Goal: Transaction & Acquisition: Purchase product/service

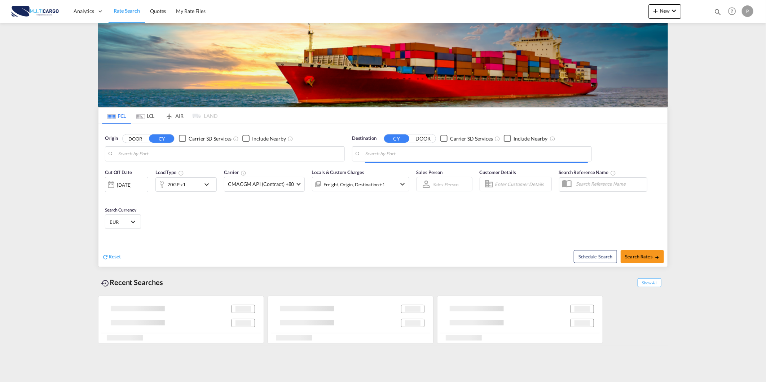
type input "Leixoes, PTLEI"
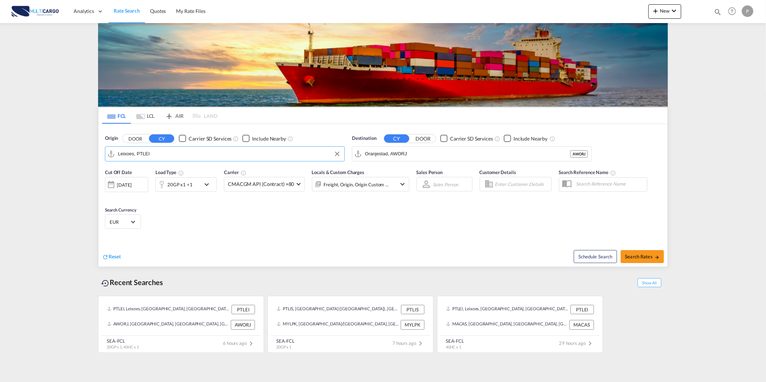
click at [160, 156] on input "Leixoes, PTLEI" at bounding box center [229, 153] width 223 height 11
click at [453, 155] on input "Oranjestad, AWORJ" at bounding box center [476, 153] width 223 height 11
click at [413, 177] on div "Limass ol Cyprus CYLMS" at bounding box center [420, 174] width 137 height 22
type input "Limassol, CYLMS"
click at [182, 189] on div "20GP x1 +1" at bounding box center [179, 184] width 25 height 10
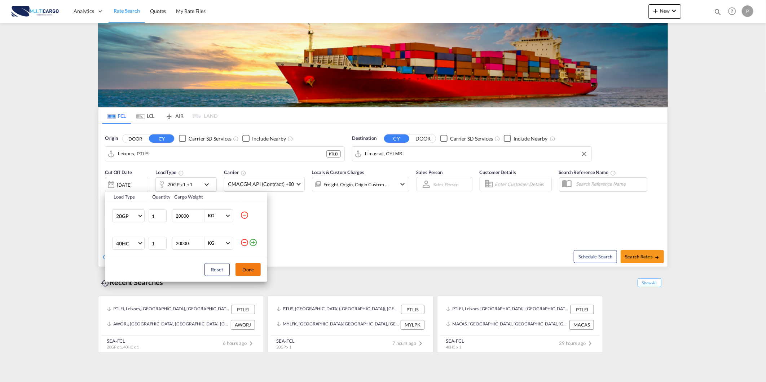
click at [246, 269] on button "Done" at bounding box center [247, 269] width 25 height 13
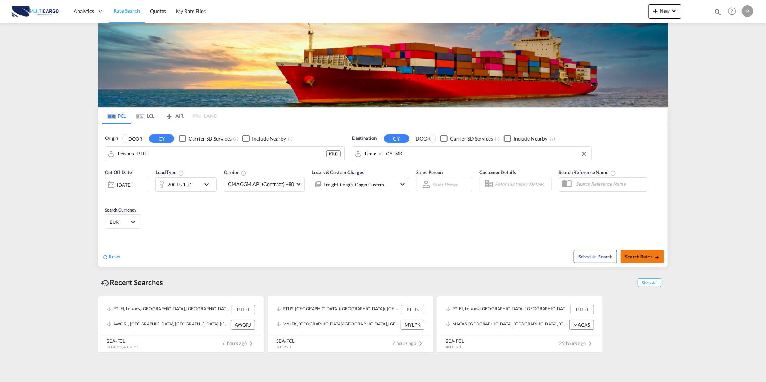
click at [624, 253] on button "Search Rates" at bounding box center [641, 256] width 43 height 13
type input "PTLEI to CYLMS / 10 Sep 2025"
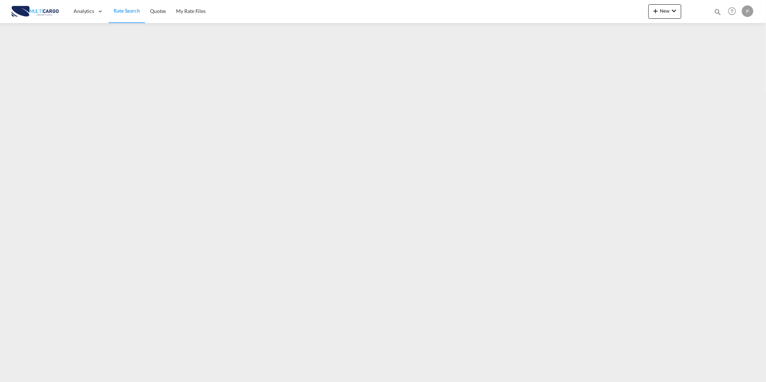
click at [124, 8] on span "Rate Search" at bounding box center [127, 11] width 26 height 6
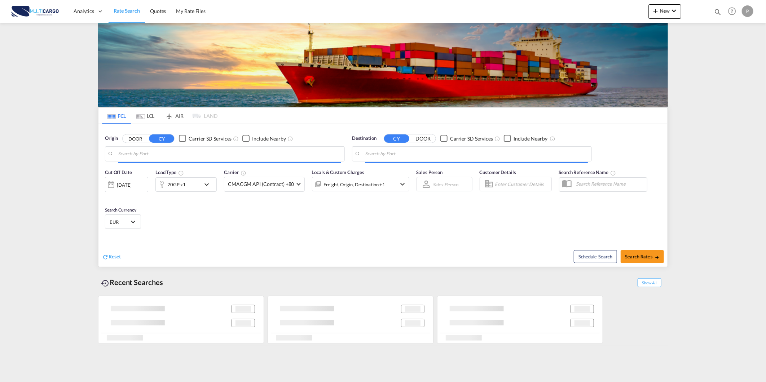
type input "Leixoes, PTLEI"
type input "Limassol, CYLMS"
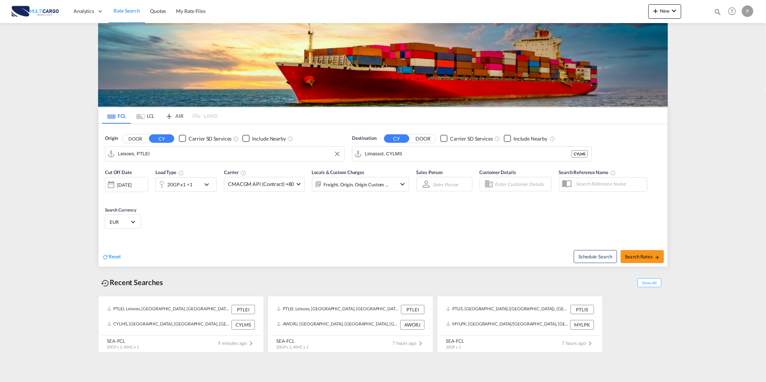
click at [156, 156] on input "Leixoes, PTLEI" at bounding box center [229, 153] width 223 height 11
click at [399, 147] on md-input-container "Limassol, CYLMS" at bounding box center [471, 154] width 239 height 14
click at [400, 151] on input "Limassol, CYLMS" at bounding box center [476, 153] width 223 height 11
click at [218, 152] on input "Leixoes, PTLEI" at bounding box center [229, 153] width 223 height 11
click at [678, 13] on button "New" at bounding box center [664, 11] width 33 height 14
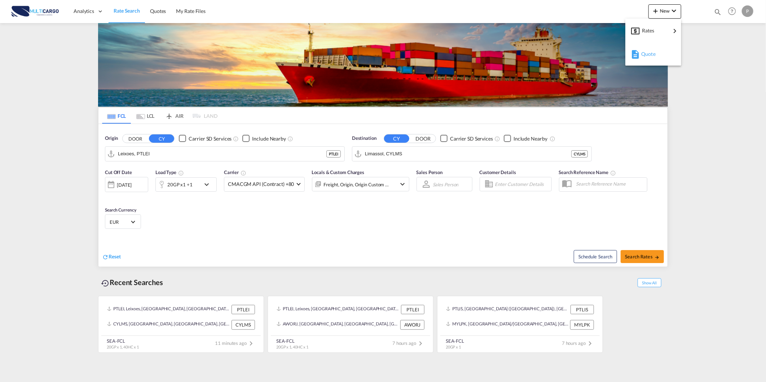
click at [646, 58] on span "Quote" at bounding box center [645, 54] width 8 height 14
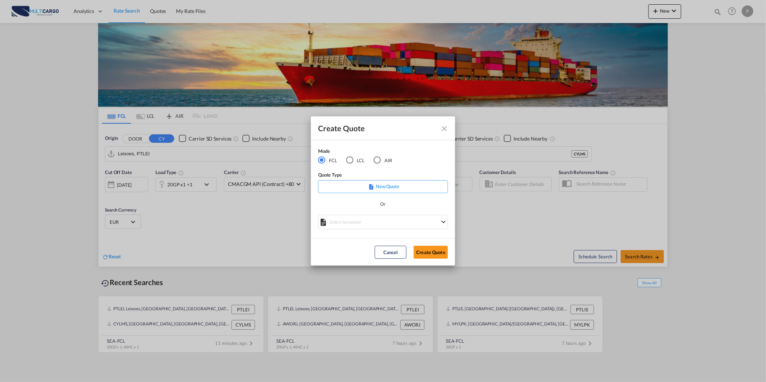
click at [379, 160] on div "AIR" at bounding box center [376, 159] width 7 height 7
click at [343, 226] on div "Create QuoteModeFCL LCLAIR ..." at bounding box center [383, 223] width 130 height 16
click at [350, 225] on md-select "Select template 26/02/25 IMP_DAP_AIR_>500 Patricia Barroso | 26 Feb 2025 26/02/…" at bounding box center [383, 222] width 130 height 14
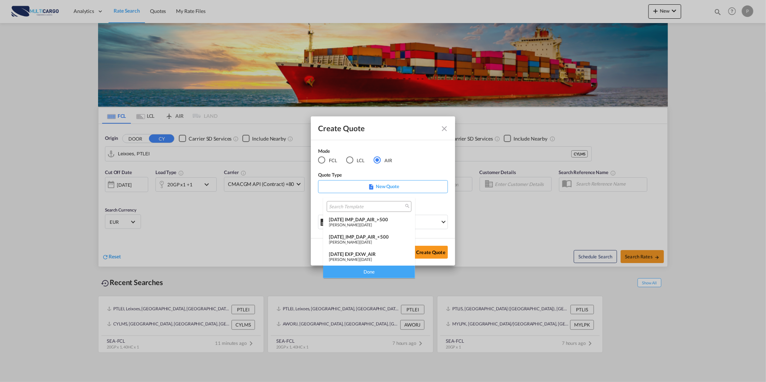
click at [368, 260] on span "25 Nov 2024" at bounding box center [366, 259] width 12 height 5
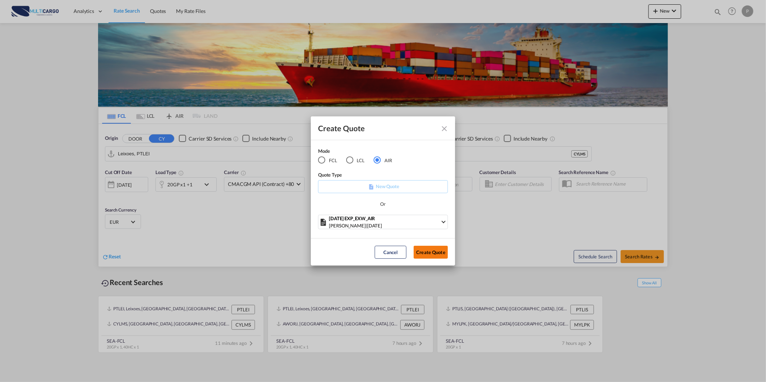
click at [429, 253] on button "Create Quote" at bounding box center [430, 252] width 34 height 13
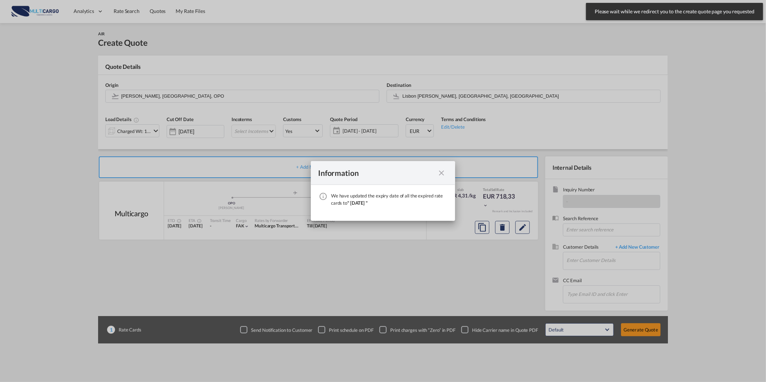
click at [440, 172] on md-icon "icon-close fg-AAA8AD cursor" at bounding box center [441, 173] width 9 height 9
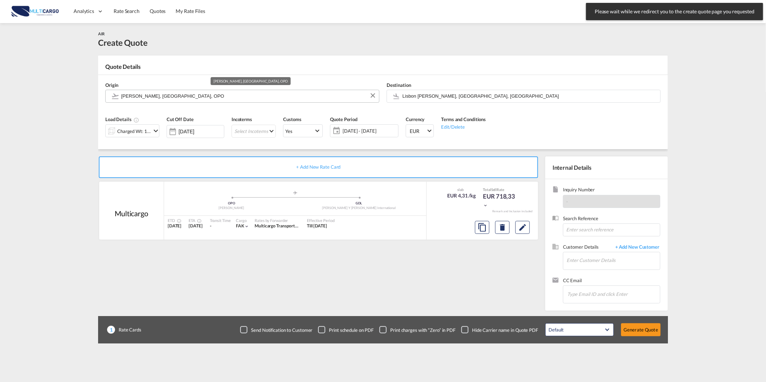
click at [283, 97] on input "Francisco de Sá Carneiro, Porto, OPO" at bounding box center [248, 96] width 254 height 13
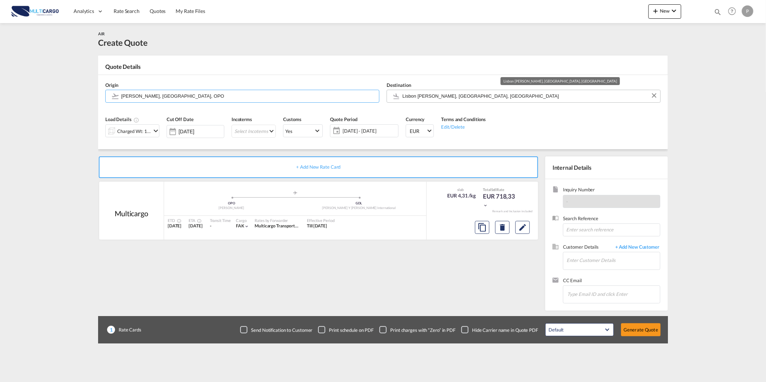
click at [455, 94] on input "Lisbon Portela, Lisbon, LIS" at bounding box center [529, 96] width 254 height 13
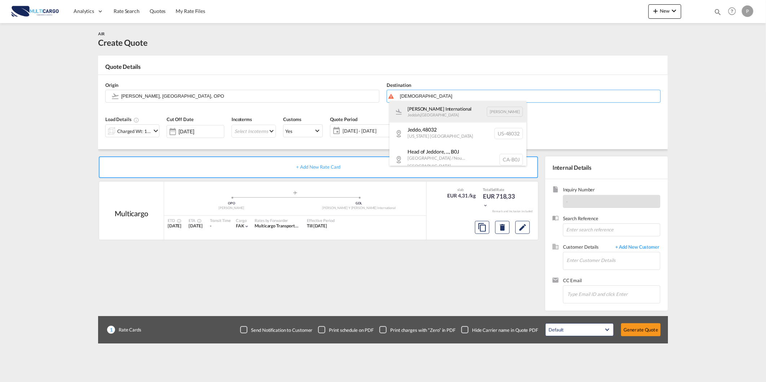
click at [489, 115] on div "King Abdulaziz International Jeddah , Saudi Arabia JED" at bounding box center [457, 112] width 137 height 22
type input "King Abdulaziz International, Jeddah, JED"
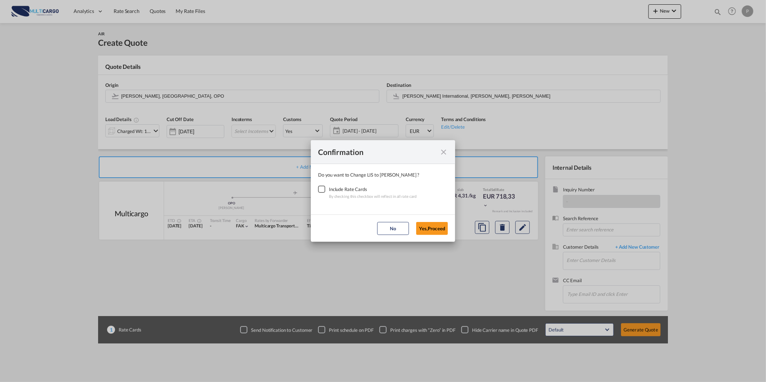
click at [325, 189] on div "Checkbox No Ink" at bounding box center [321, 189] width 7 height 7
drag, startPoint x: 429, startPoint y: 232, endPoint x: 172, endPoint y: 148, distance: 270.7
click at [427, 231] on button "Yes,Proceed" at bounding box center [432, 228] width 32 height 13
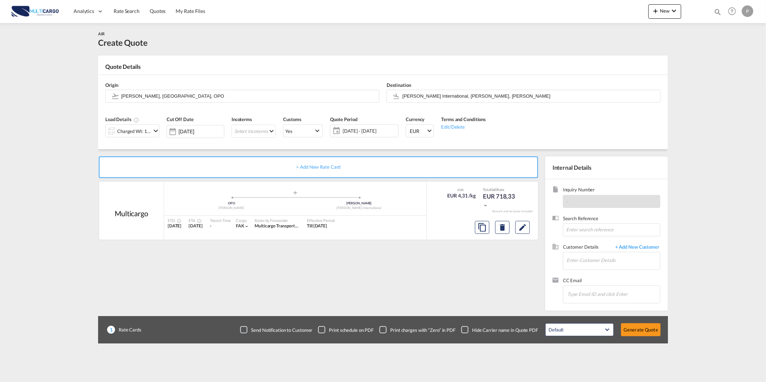
click at [151, 132] on md-icon "icon-chevron-down" at bounding box center [155, 131] width 9 height 9
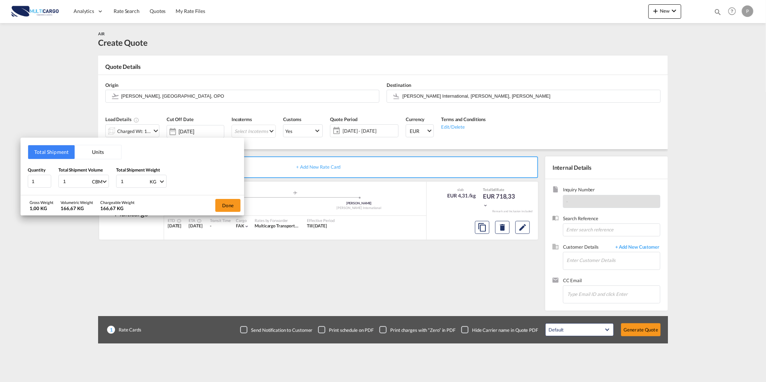
drag, startPoint x: 68, startPoint y: 181, endPoint x: 13, endPoint y: 178, distance: 55.2
click at [40, 178] on div "Quantity 1 Total Shipment Volume 1 CBM CBM CFT KG LB Total Shipment Weight 1 KG…" at bounding box center [132, 178] width 209 height 22
type input "0"
type input "0.84"
type input "1140"
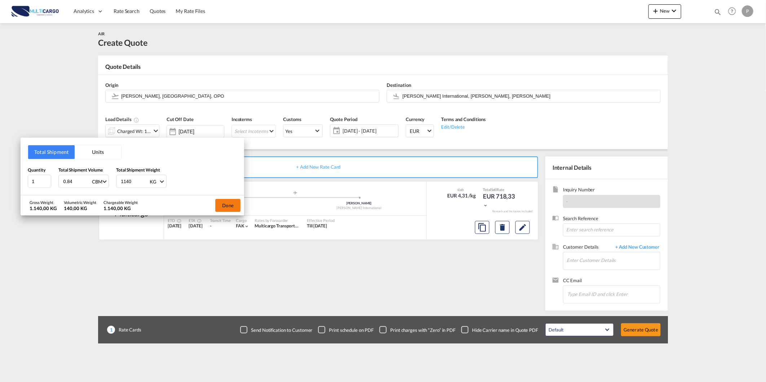
click at [222, 207] on button "Done" at bounding box center [227, 205] width 25 height 13
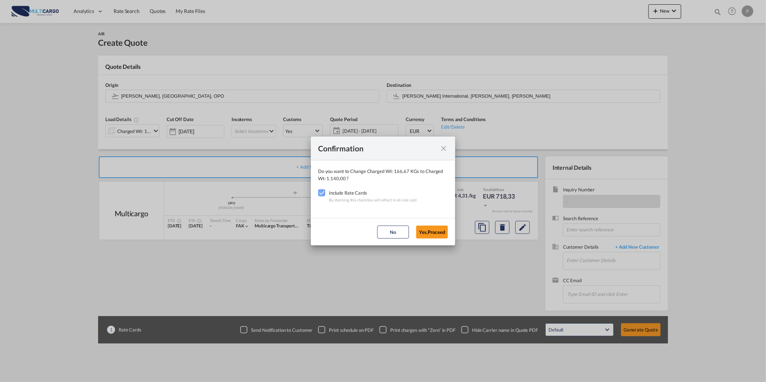
click at [438, 229] on button "Yes,Proceed" at bounding box center [432, 232] width 32 height 13
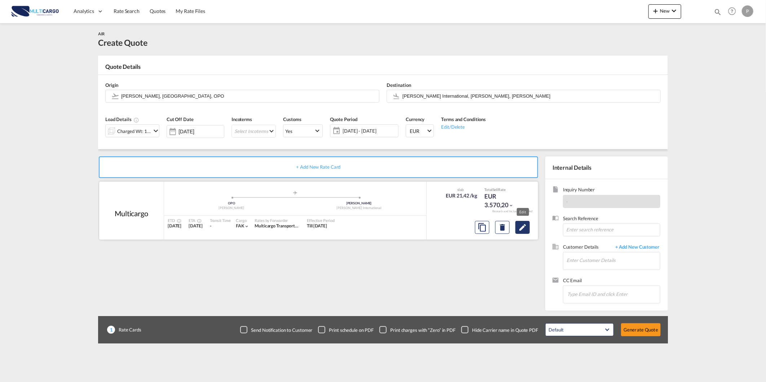
click at [529, 230] on button "Edit" at bounding box center [522, 227] width 14 height 13
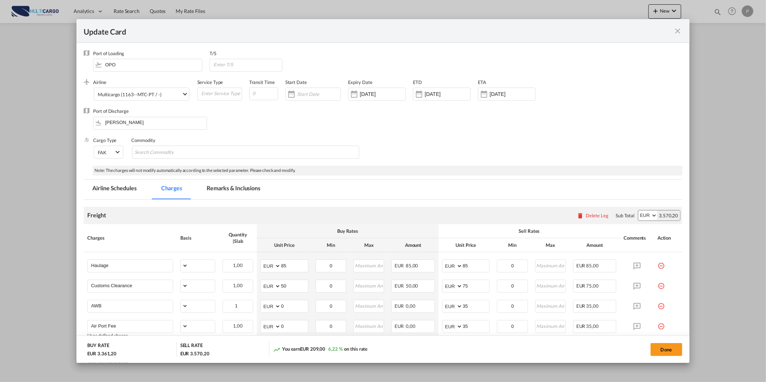
select select "per_shipment"
select select "per_awb"
select select "per_document"
select select "per_shipment"
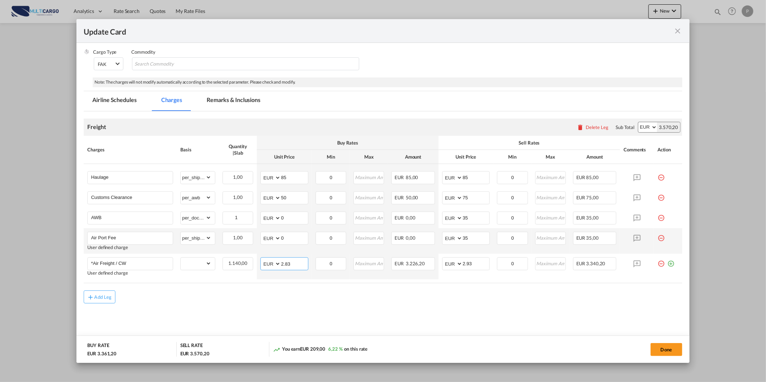
drag, startPoint x: 251, startPoint y: 260, endPoint x: 204, endPoint y: 247, distance: 48.7
click at [201, 256] on tr "*Air Freight / CW User defined charge Please Enter Already Exists gross_weight …" at bounding box center [383, 267] width 598 height 26
type input "1.4"
drag, startPoint x: 481, startPoint y: 261, endPoint x: 436, endPoint y: 260, distance: 44.7
click at [444, 261] on md-input-container "AED AFN ALL AMD ANG AOA ARS AUD AWG AZN BAM BBD BDT BGN BHD BIF BMD BND BOB BRL…" at bounding box center [466, 263] width 48 height 13
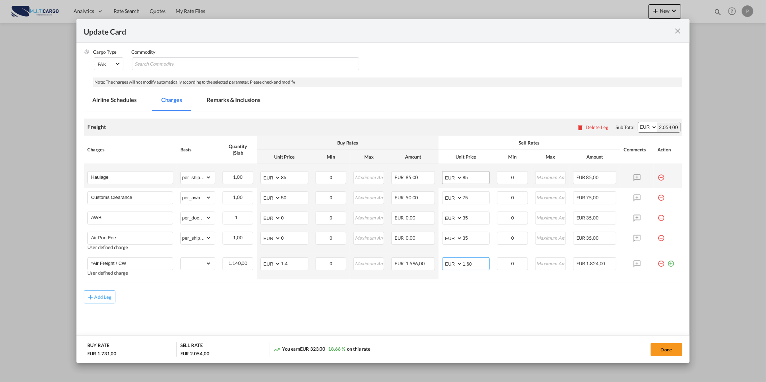
type input "1.60"
drag, startPoint x: 453, startPoint y: 178, endPoint x: 399, endPoint y: 176, distance: 54.5
click at [427, 176] on tr "Haulage Please Enter Already Exists gross_weight volumetric_weight per_shipment…" at bounding box center [383, 176] width 598 height 24
type input "160"
drag, startPoint x: 289, startPoint y: 173, endPoint x: 264, endPoint y: 171, distance: 25.7
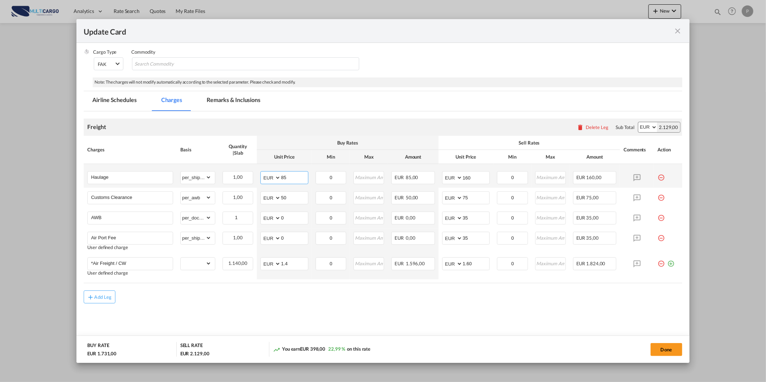
click at [263, 171] on md-input-container "AED AFN ALL AMD ANG AOA ARS AUD AWG AZN BAM BBD BDT BGN BHD BIF BMD BND BOB BRL…" at bounding box center [284, 177] width 48 height 13
type input "100"
click at [229, 310] on md-content "Freight Please enter leg name Leg Name Already Exists Delete Leg Sub Total AED …" at bounding box center [383, 228] width 598 height 234
click at [669, 348] on button "Done" at bounding box center [666, 349] width 32 height 13
type input "1.6"
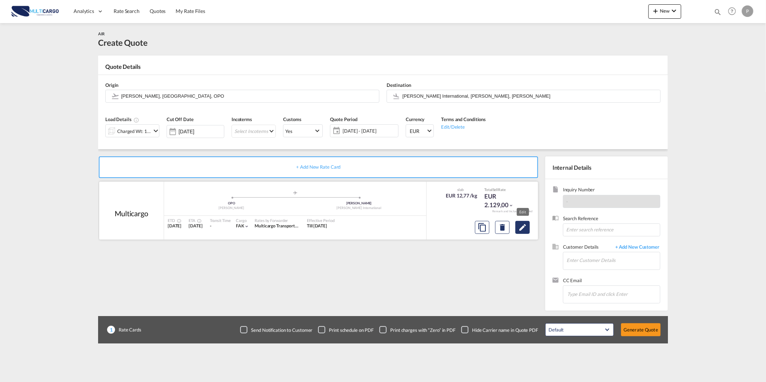
click at [519, 228] on md-icon "Edit" at bounding box center [522, 227] width 9 height 9
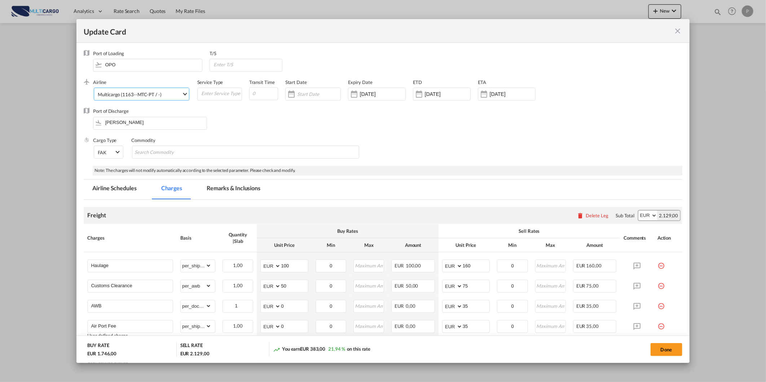
click at [131, 92] on div "Multicargo (1163--MTC-PT / -)" at bounding box center [129, 95] width 63 height 6
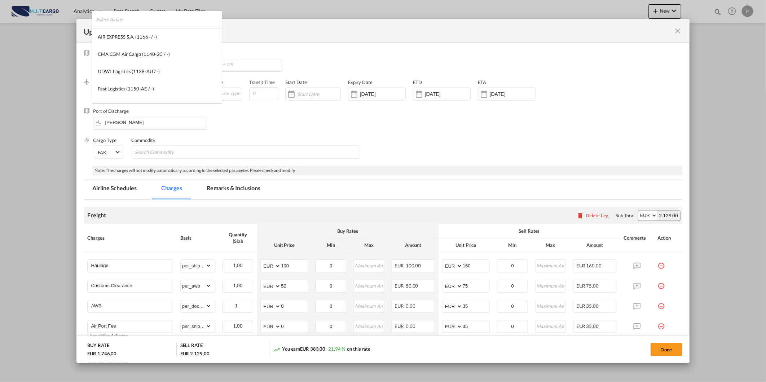
scroll to position [980, 0]
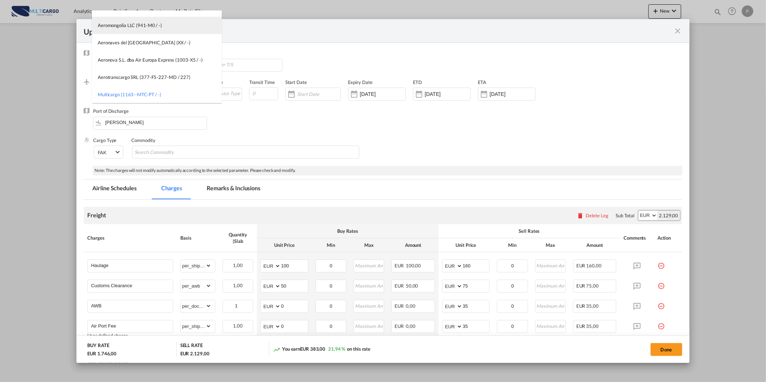
drag, startPoint x: 221, startPoint y: 89, endPoint x: 215, endPoint y: 16, distance: 73.8
click at [215, 16] on md-content "AIR EXPRESS S.A. (1166- / -) CMA CGM Air Cargo (1140-2C / -) DDWL Logistics (11…" at bounding box center [157, 57] width 130 height 92
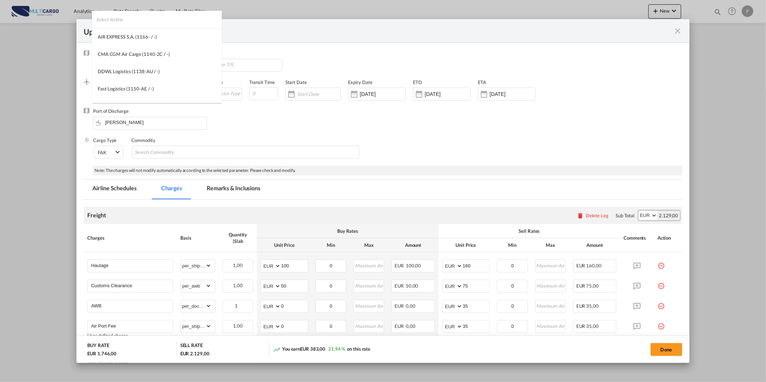
click at [209, 18] on input "search" at bounding box center [159, 19] width 126 height 17
type input "qatar"
click at [138, 53] on div "Qatar Airways (Q.C.S.C.) (152-QR-157-QA / 157)" at bounding box center [149, 54] width 102 height 6
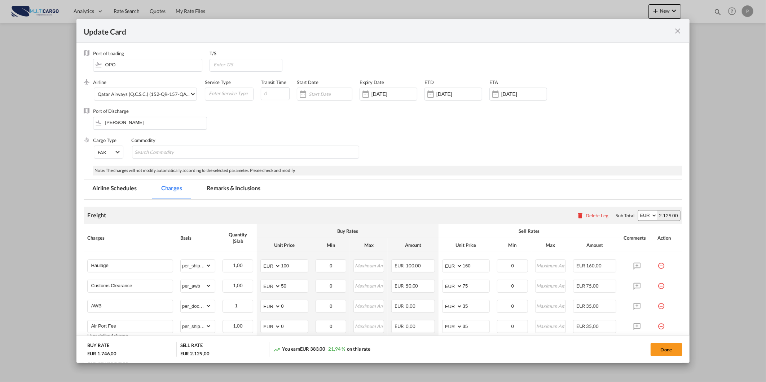
click at [225, 186] on md-tab-item "Remarks & Inclusions" at bounding box center [233, 189] width 71 height 20
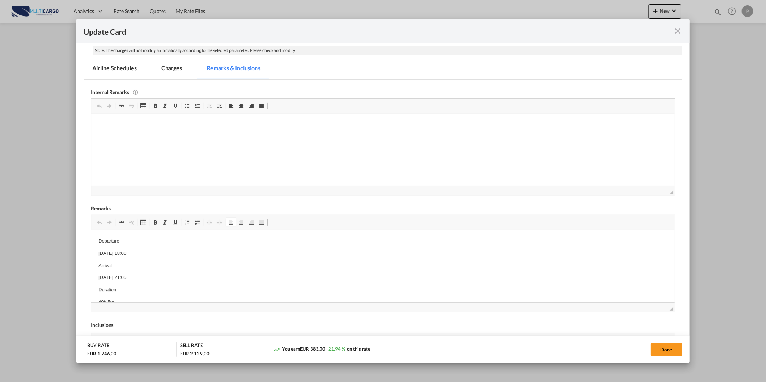
scroll to position [26, 0]
click at [682, 350] on button "Done" at bounding box center [666, 349] width 32 height 13
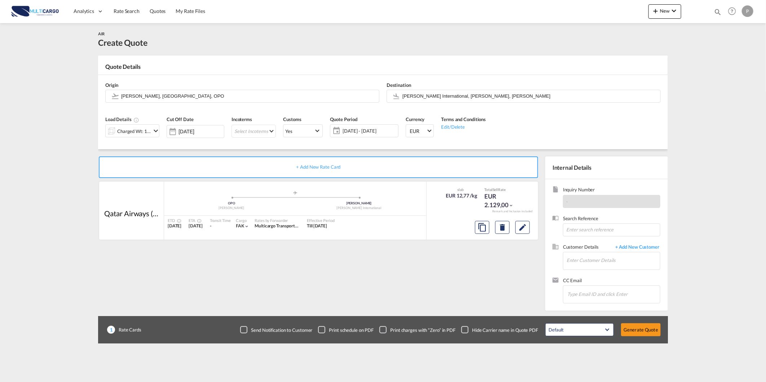
scroll to position [4, 0]
click at [608, 266] on input "Enter Customer Details" at bounding box center [612, 260] width 93 height 16
paste input "ops@alsline.com"
type input "ops@alsline.com"
click at [633, 248] on span "+ Add New Customer" at bounding box center [635, 248] width 49 height 8
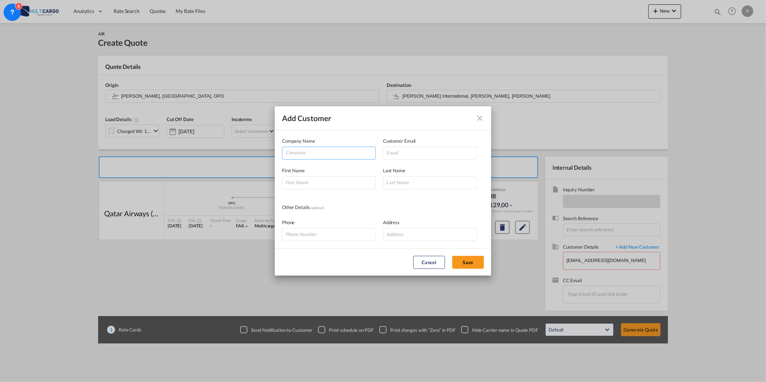
click at [325, 148] on input "Company" at bounding box center [330, 152] width 90 height 11
paste input "ops@alsline.com"
type input "ops@alsline.com"
drag, startPoint x: 428, startPoint y: 148, endPoint x: 416, endPoint y: 155, distance: 13.7
click at [428, 148] on input "Add Customer Company ..." at bounding box center [430, 153] width 94 height 13
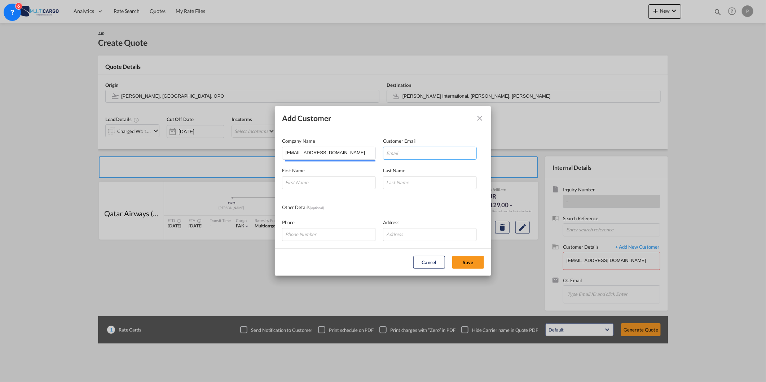
paste input "ops@alsline.com"
type input "ops@alsline.com"
click at [358, 174] on div "First Name" at bounding box center [332, 178] width 101 height 22
click at [422, 179] on input "Add Customer Company ..." at bounding box center [430, 182] width 94 height 13
paste input "ops@alsline.com"
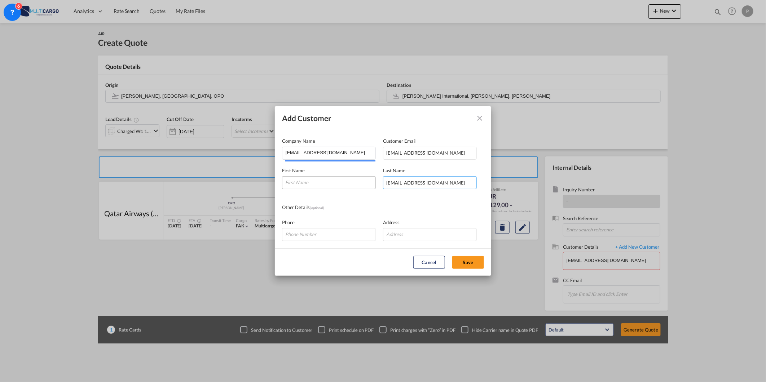
type input "ops@alsline.com"
paste input "ops@alsline.com"
click at [338, 185] on input "Add Customer Company ..." at bounding box center [329, 182] width 94 height 13
type input "ops@alsline.com"
click at [468, 262] on button "Save" at bounding box center [468, 262] width 32 height 13
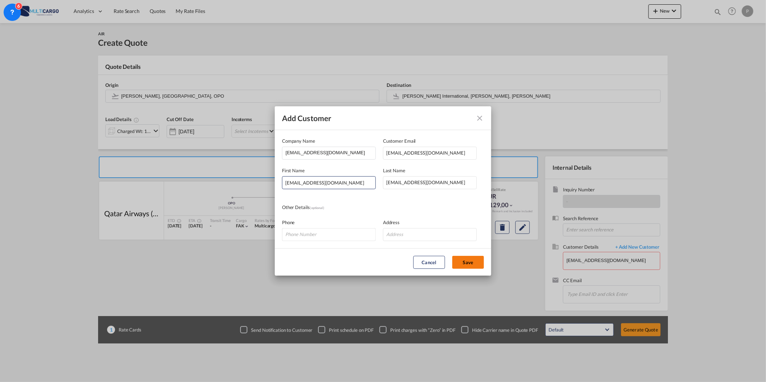
type input "ops@alsline.com, ops@alsline.com ops@alsline.com, ops@alsline.com"
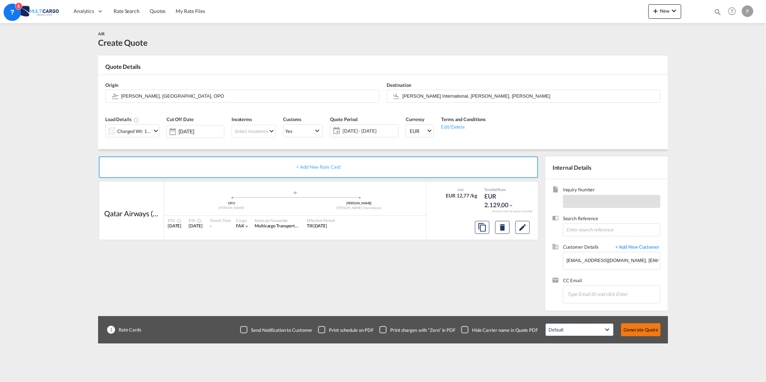
click at [642, 330] on button "Generate Quote" at bounding box center [641, 329] width 40 height 13
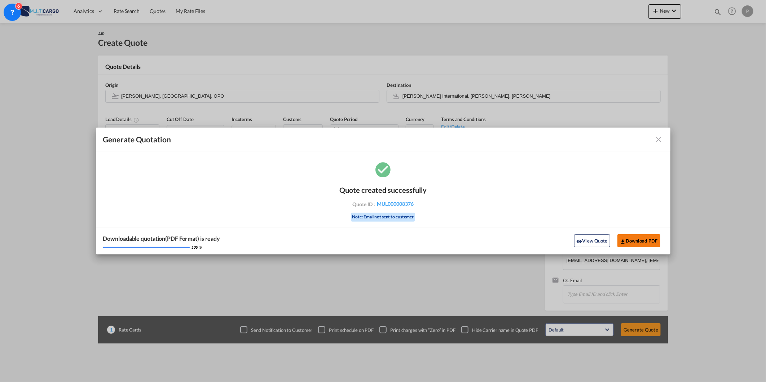
click at [639, 242] on button "Download PDF" at bounding box center [638, 240] width 43 height 13
click at [660, 141] on md-icon "icon-close fg-AAA8AD cursor m-0" at bounding box center [658, 139] width 9 height 9
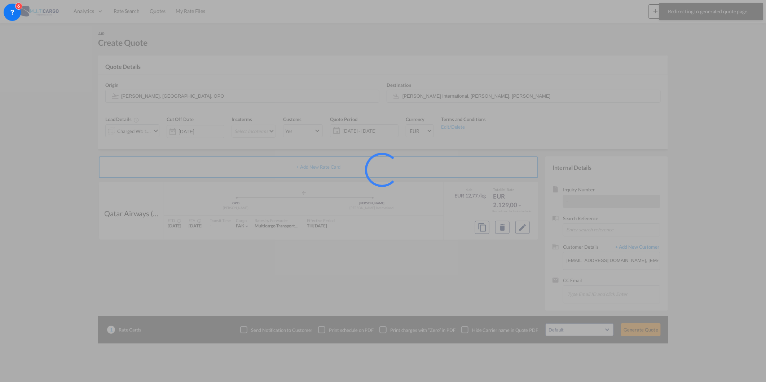
click at [671, 15] on div at bounding box center [383, 191] width 766 height 382
click at [652, 14] on div at bounding box center [383, 191] width 766 height 382
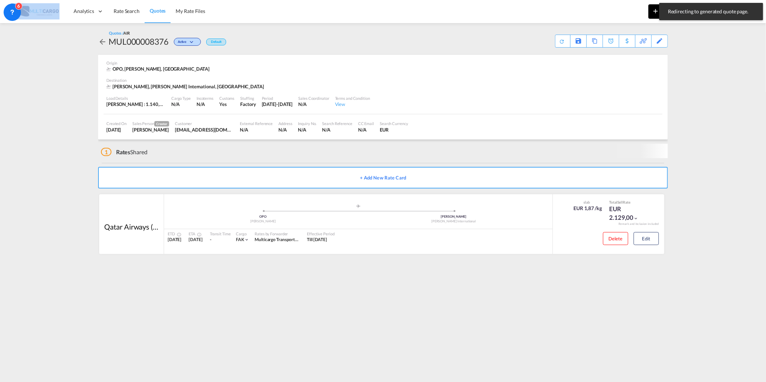
click at [650, 14] on button "New" at bounding box center [664, 11] width 33 height 14
click at [638, 53] on md-icon "button" at bounding box center [635, 54] width 9 height 9
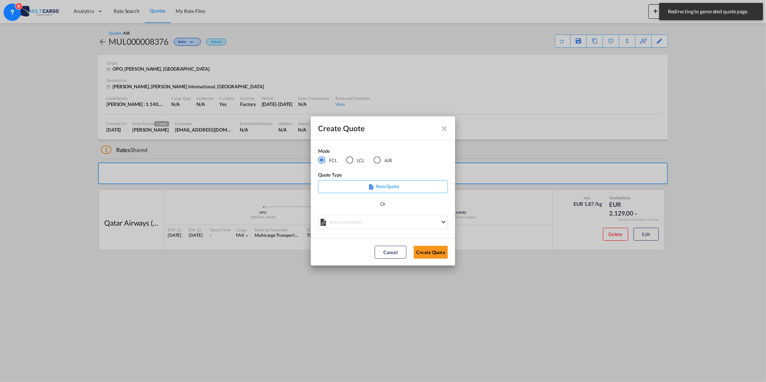
click at [369, 159] on md-radio-group "FCL LCL AIR" at bounding box center [359, 160] width 83 height 8
click at [377, 160] on div "AIR" at bounding box center [376, 159] width 7 height 7
click at [321, 241] on md-dialog-actions "Cancel Create Quote" at bounding box center [383, 251] width 144 height 27
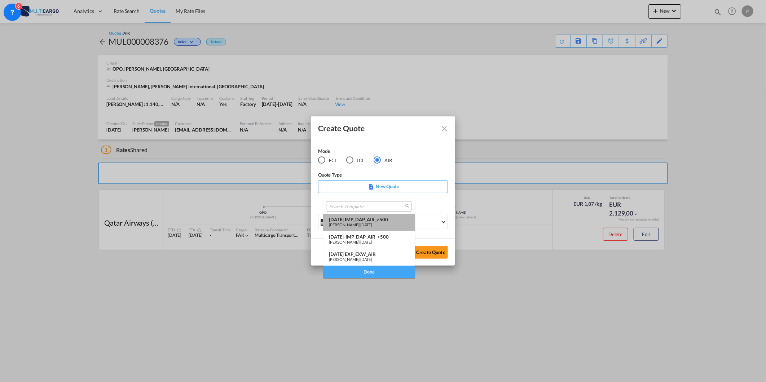
click at [336, 225] on span "[PERSON_NAME]" at bounding box center [344, 224] width 30 height 5
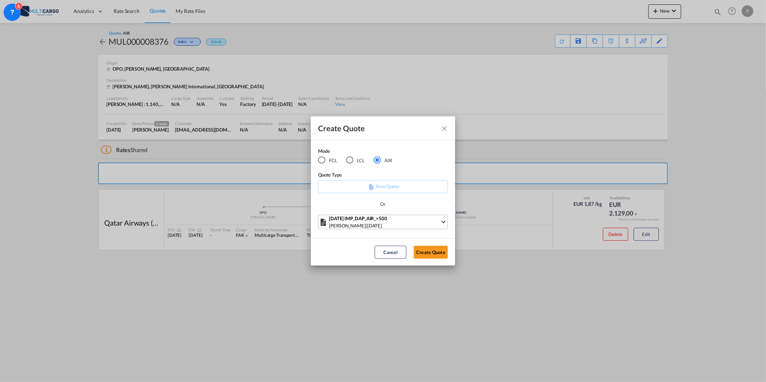
click at [339, 221] on div "26/02/25 IMP_DAP_AIR_>500" at bounding box center [384, 218] width 111 height 7
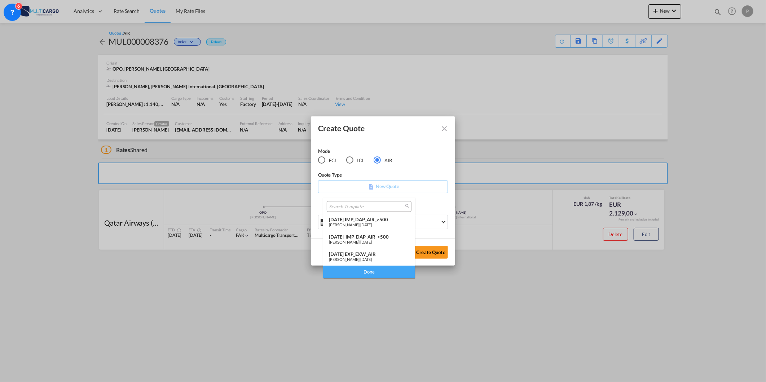
click at [374, 253] on div "25/11/24 EXP_EXW_AIR" at bounding box center [369, 254] width 80 height 6
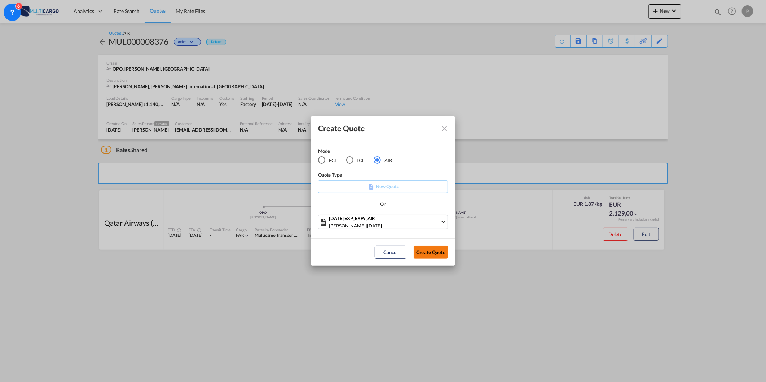
click at [437, 252] on button "Create Quote" at bounding box center [430, 252] width 34 height 13
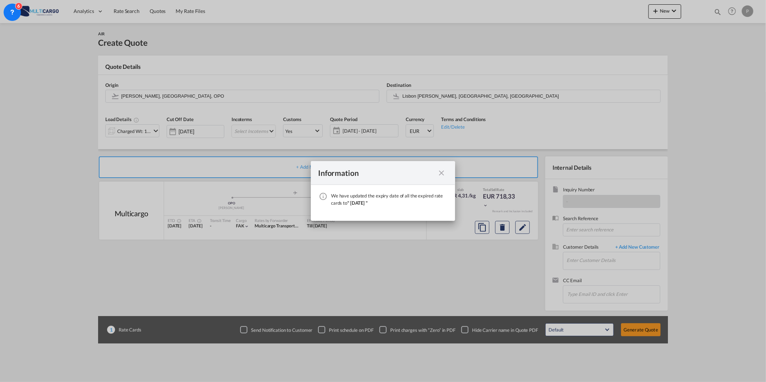
click at [447, 87] on div "Information We have updated the expiry date of all the expired rate cards to " …" at bounding box center [383, 191] width 766 height 382
click at [445, 95] on div "Information We have updated the expiry date of all the expired rate cards to " …" at bounding box center [383, 191] width 766 height 382
click at [447, 174] on div "We have ..." at bounding box center [441, 172] width 13 height 9
drag, startPoint x: 444, startPoint y: 171, endPoint x: 440, endPoint y: 160, distance: 12.0
click at [443, 171] on md-icon "icon-close fg-AAA8AD cursor" at bounding box center [441, 173] width 9 height 9
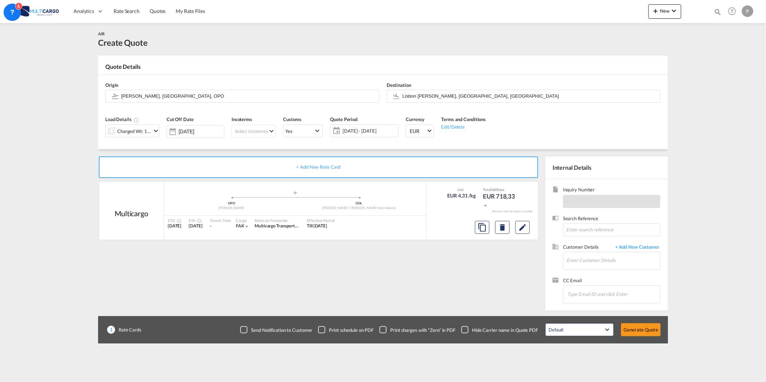
click at [438, 97] on input "Lisbon Portela, Lisbon, LIS" at bounding box center [529, 96] width 254 height 13
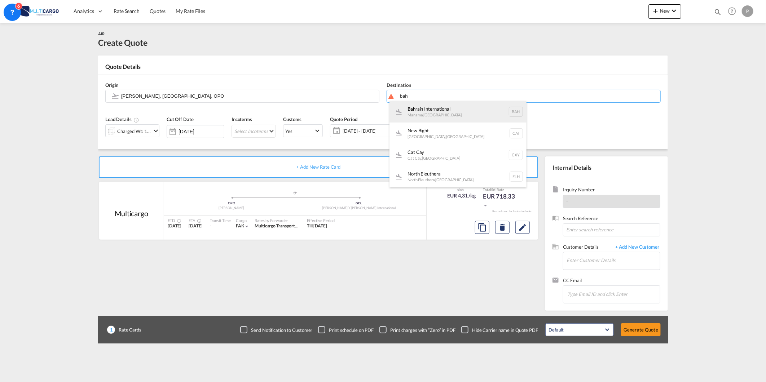
click at [429, 112] on div "Bah rain International Manama , Bahrain BAH" at bounding box center [457, 112] width 137 height 22
type input "Bahrain International, Manama, BAH"
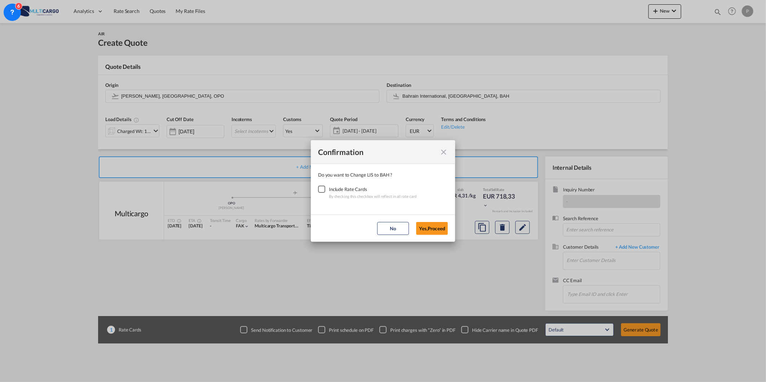
click at [314, 186] on md-dialog-content "Do you want to Change LIS to BAH ? Include Rate Cards By checking this checkbox…" at bounding box center [383, 189] width 144 height 50
drag, startPoint x: 319, startPoint y: 189, endPoint x: 349, endPoint y: 201, distance: 32.5
click at [319, 189] on div "Checkbox No Ink" at bounding box center [321, 189] width 7 height 7
drag, startPoint x: 424, startPoint y: 226, endPoint x: 245, endPoint y: 176, distance: 186.1
click at [425, 226] on button "Yes,Proceed" at bounding box center [432, 228] width 32 height 13
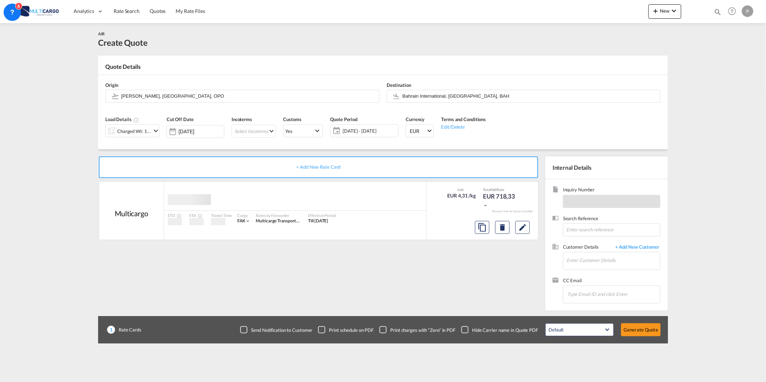
click at [125, 129] on div "Charged Wt: 166,67 KG" at bounding box center [134, 131] width 34 height 10
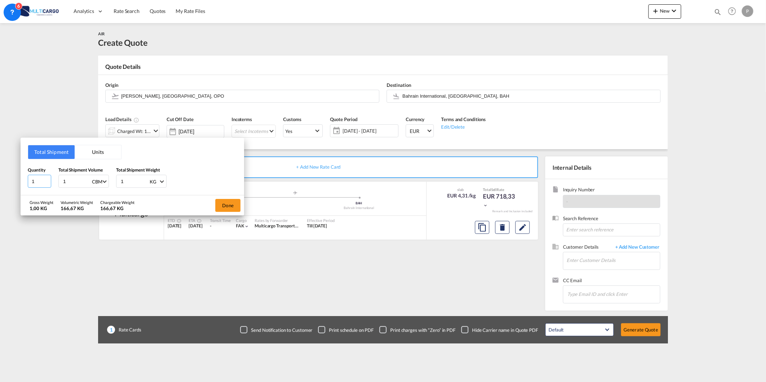
drag, startPoint x: 30, startPoint y: 181, endPoint x: 1, endPoint y: 186, distance: 29.2
click at [7, 181] on div "Total Shipment Units Quantity 1 Total Shipment Volume 1 CBM CBM CFT KG LB Total…" at bounding box center [383, 191] width 766 height 382
click at [30, 181] on input "66" at bounding box center [39, 181] width 23 height 13
type input "6"
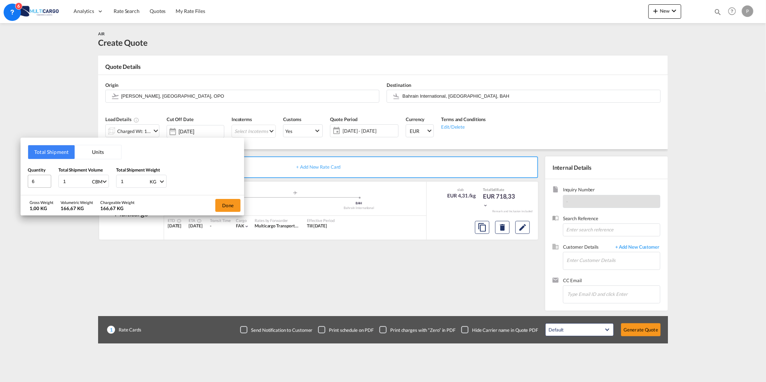
type input "0"
type input "0.32"
type input "420"
click at [235, 207] on button "Done" at bounding box center [227, 205] width 25 height 13
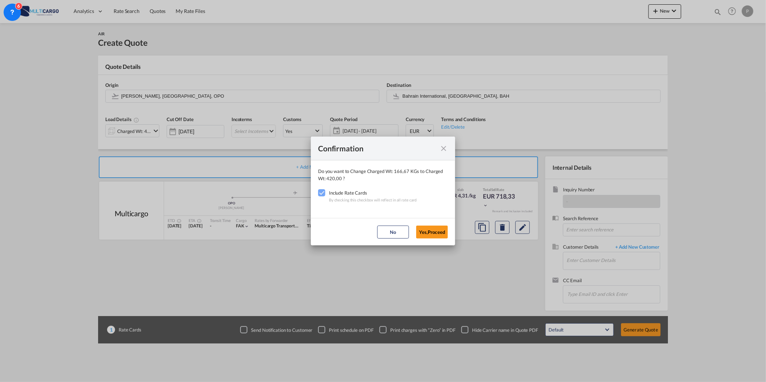
drag, startPoint x: 426, startPoint y: 230, endPoint x: 515, endPoint y: 246, distance: 90.4
click at [427, 230] on button "Yes,Proceed" at bounding box center [432, 232] width 32 height 13
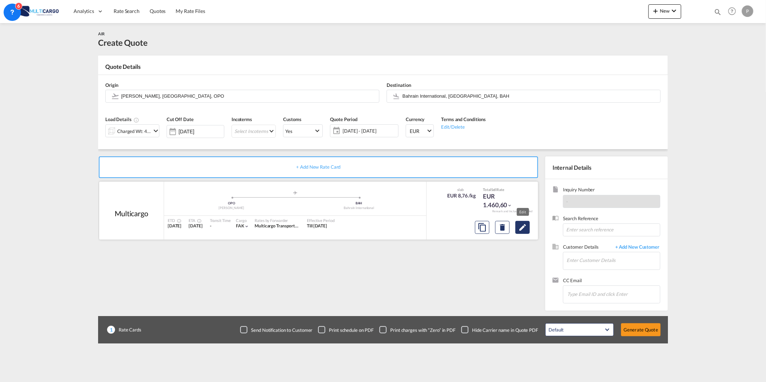
click at [522, 226] on md-icon "Edit" at bounding box center [522, 227] width 9 height 9
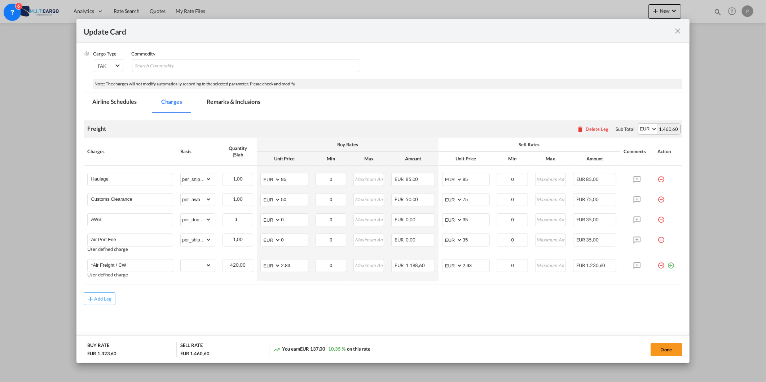
scroll to position [88, 0]
drag, startPoint x: 294, startPoint y: 260, endPoint x: 237, endPoint y: 263, distance: 57.4
click at [247, 263] on tr "*Air Freight / CW User defined charge Please Enter Already Exists gross_weight …" at bounding box center [383, 267] width 598 height 26
type input "0.75"
drag, startPoint x: 480, startPoint y: 267, endPoint x: 408, endPoint y: 250, distance: 74.8
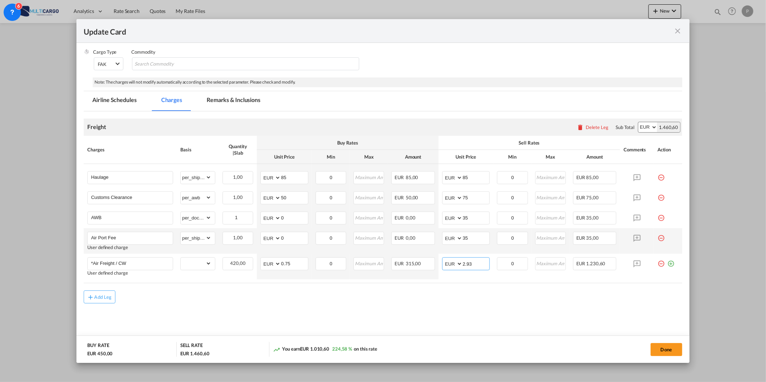
click at [438, 263] on td "AED AFN ALL AMD ANG AOA ARS AUD AWG AZN BAM BBD BDT BGN BHD BIF BMD BND BOB BRL…" at bounding box center [465, 267] width 55 height 26
type input "1.15"
click at [445, 319] on md-content "Freight Please enter leg name Leg Name Already Exists Delete Leg Sub Total AED …" at bounding box center [383, 228] width 598 height 234
drag, startPoint x: 477, startPoint y: 178, endPoint x: 422, endPoint y: 177, distance: 54.8
click at [438, 177] on td "AED AFN ALL AMD ANG AOA ARS AUD AWG AZN BAM BBD BDT BGN BHD BIF BMD BND BOB BRL…" at bounding box center [465, 176] width 55 height 24
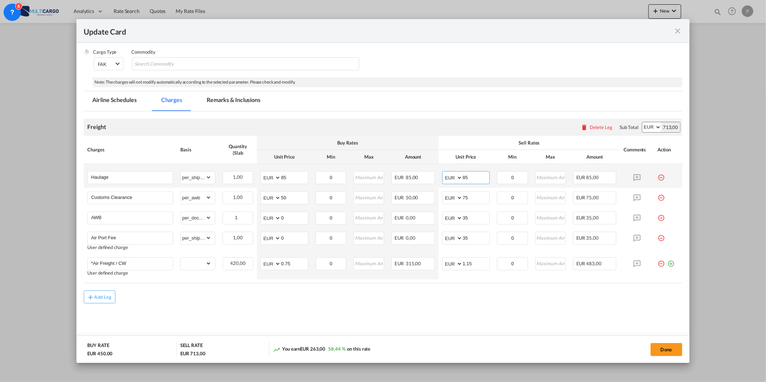
click at [474, 179] on input "85" at bounding box center [475, 177] width 27 height 11
type input "150"
click at [347, 309] on md-content "Freight Please enter leg name Leg Name Already Exists Delete Leg Sub Total AED …" at bounding box center [383, 228] width 598 height 234
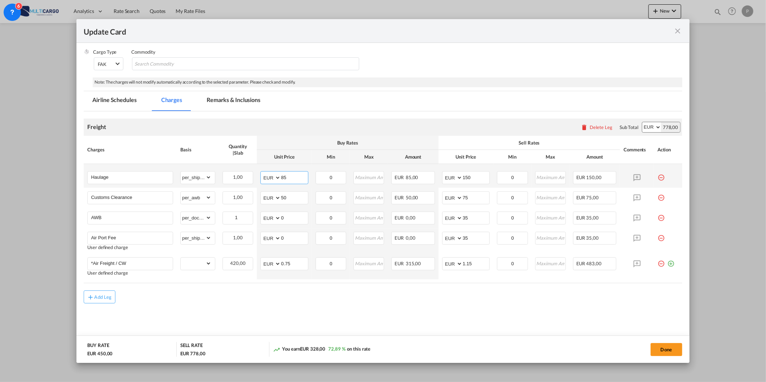
drag, startPoint x: 292, startPoint y: 178, endPoint x: 253, endPoint y: 180, distance: 39.7
click at [265, 178] on md-input-container "AED AFN ALL AMD ANG AOA ARS AUD AWG AZN BAM BBD BDT BGN BHD BIF BMD BND BOB BRL…" at bounding box center [284, 177] width 48 height 13
type input "100"
drag, startPoint x: 439, startPoint y: 312, endPoint x: 509, endPoint y: 307, distance: 70.2
click at [440, 312] on md-content "Freight Please enter leg name Leg Name Already Exists Delete Leg Sub Total AED …" at bounding box center [383, 228] width 598 height 234
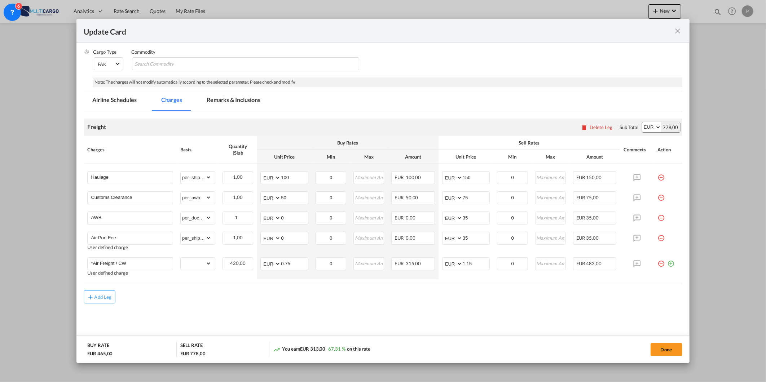
click at [228, 101] on md-tab-item "Remarks & Inclusions" at bounding box center [233, 101] width 71 height 20
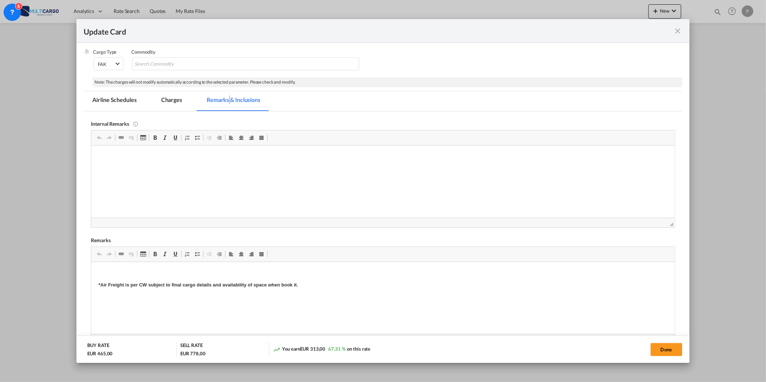
scroll to position [26, 0]
click at [664, 344] on button "Done" at bounding box center [666, 349] width 32 height 13
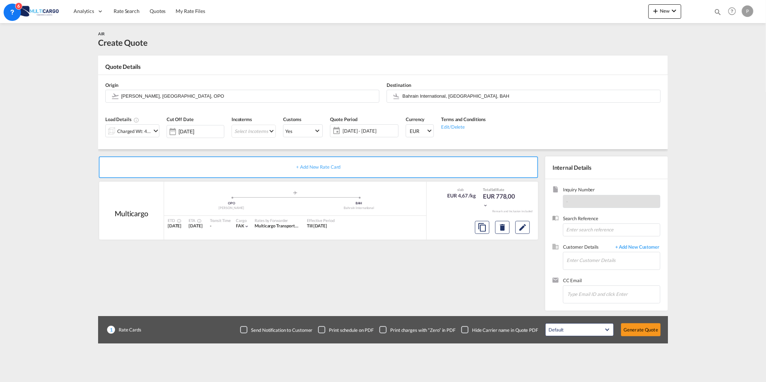
scroll to position [4, 0]
click at [530, 234] on div at bounding box center [502, 227] width 61 height 17
click at [526, 230] on md-icon "Edit" at bounding box center [522, 227] width 9 height 9
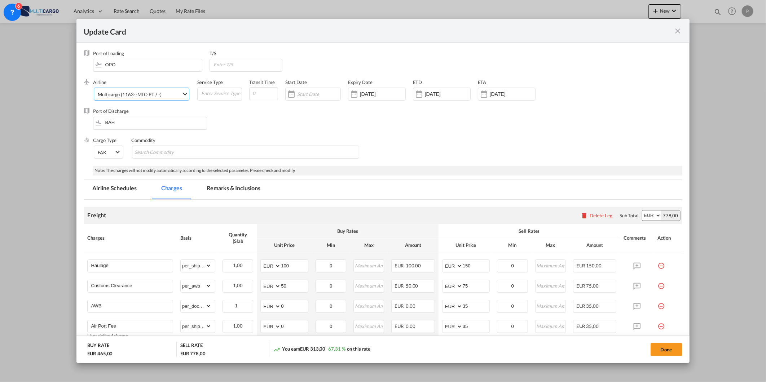
click at [163, 89] on md-select-value "Multicargo (1163--MTC-PT / -)" at bounding box center [143, 94] width 92 height 12
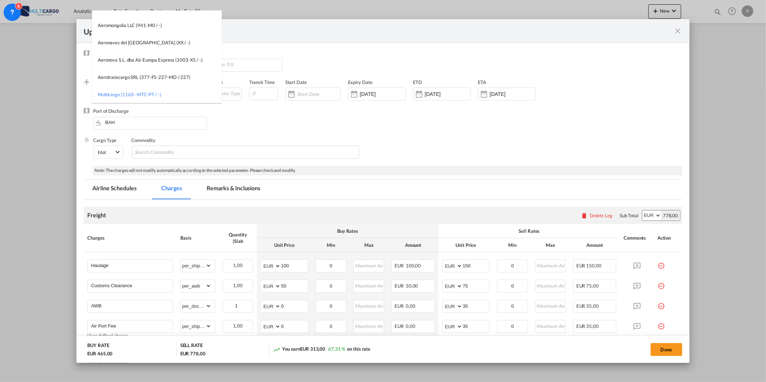
scroll to position [0, 0]
click at [198, 16] on input "search" at bounding box center [159, 19] width 126 height 17
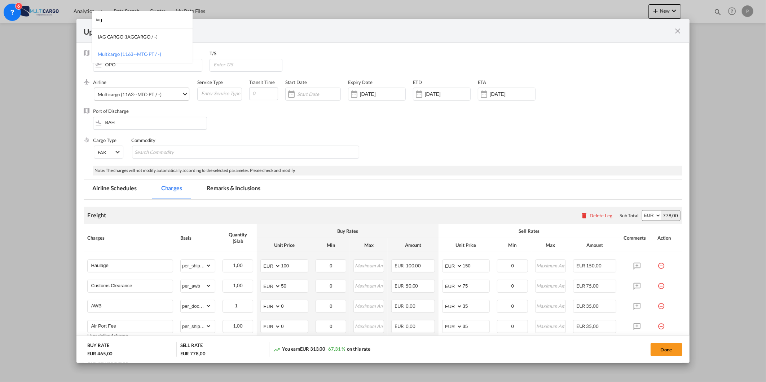
click at [125, 27] on input "iag" at bounding box center [144, 19] width 97 height 17
type input "iag"
click at [127, 37] on div "IAG CARGO (IAGCARGO / -)" at bounding box center [128, 37] width 60 height 6
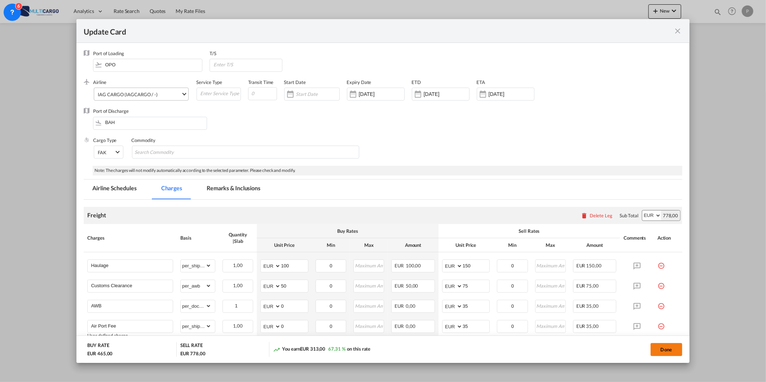
click at [669, 350] on button "Done" at bounding box center [666, 349] width 32 height 13
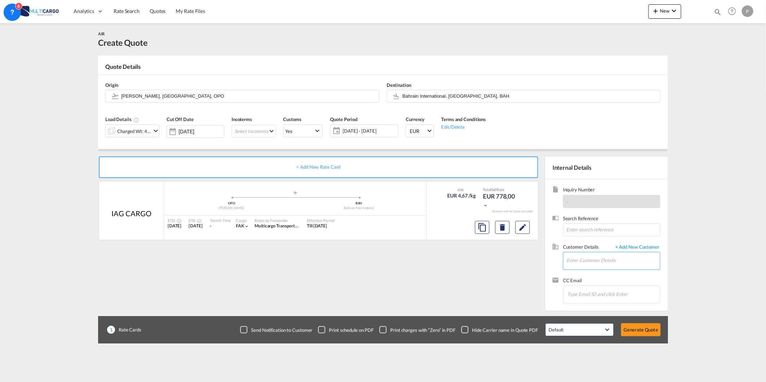
click at [640, 269] on md-autocomplete at bounding box center [613, 261] width 94 height 18
click at [626, 259] on input "Enter Customer Details" at bounding box center [612, 260] width 93 height 16
paste input "sarath.krishnan@fakhroshipping.com"
type input "sarath.krishnan@fakhroshipping.com"
click at [634, 247] on span "+ Add New Customer" at bounding box center [635, 248] width 49 height 8
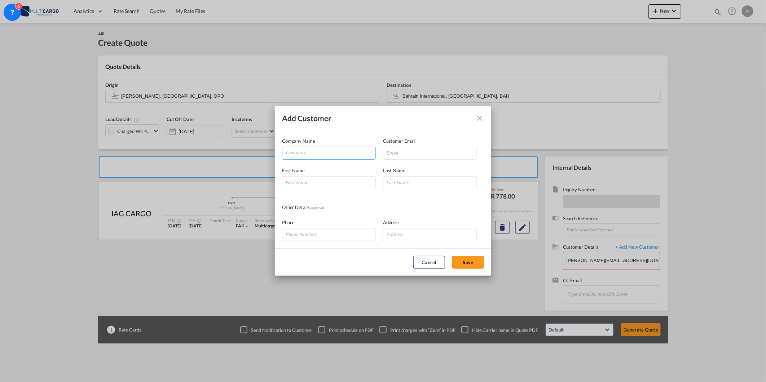
drag, startPoint x: 322, startPoint y: 146, endPoint x: 323, endPoint y: 151, distance: 4.5
click at [322, 148] on md-autocomplete "Add Customer Company ..." at bounding box center [329, 153] width 94 height 13
click at [323, 152] on input "Company" at bounding box center [330, 152] width 90 height 11
click at [347, 154] on input "Company" at bounding box center [330, 152] width 90 height 11
paste input "sarath.krishnan@fakhroshipping.com"
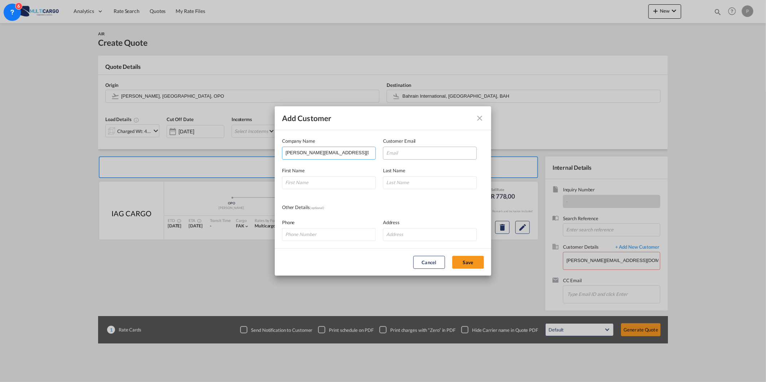
type input "sarath.krishnan@fakhroshipping.com"
click at [416, 152] on input "Add Customer Company ..." at bounding box center [430, 153] width 94 height 13
paste input "sarath.krishnan@fakhroshipping.com"
type input "sarath.krishnan@fakhroshipping.com"
drag, startPoint x: 298, startPoint y: 176, endPoint x: 328, endPoint y: 186, distance: 31.2
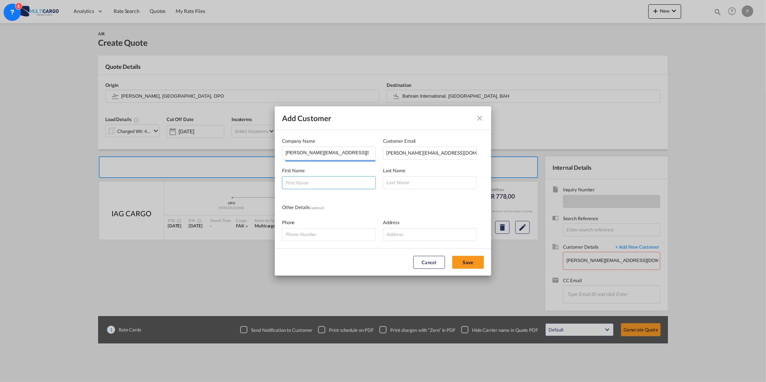
click at [300, 176] on input "Add Customer Company ..." at bounding box center [329, 182] width 94 height 13
paste input "sarath.krishnan@fakhroshipping.com"
type input "sarath.krishnan@fakhroshipping.com"
click at [405, 183] on input "Add Customer Company ..." at bounding box center [430, 182] width 94 height 13
paste input "sarath.krishnan@fakhroshipping.com"
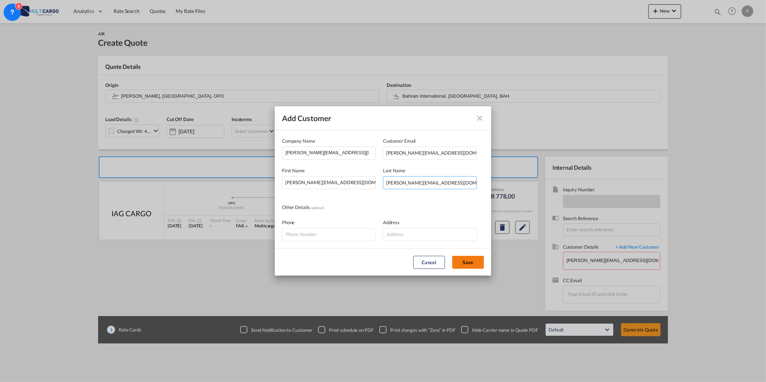
type input "sarath.krishnan@fakhroshipping.com"
click at [466, 264] on button "Save" at bounding box center [468, 262] width 32 height 13
type input "sarath.krishnan@fakhroshipping.com, sarath.krishnan@fakhroshipping.com sarath.k…"
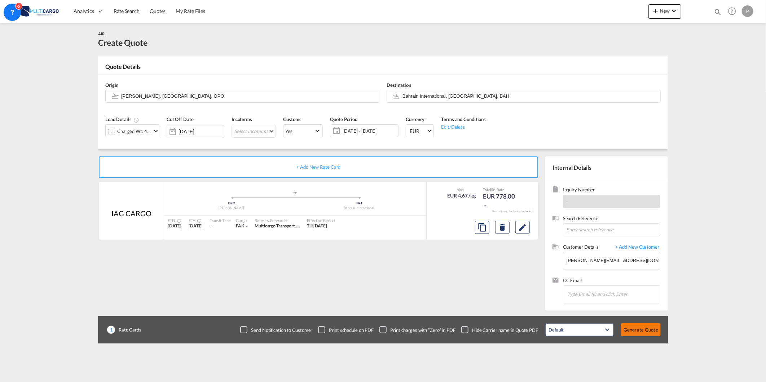
click at [631, 334] on button "Generate Quote" at bounding box center [641, 329] width 40 height 13
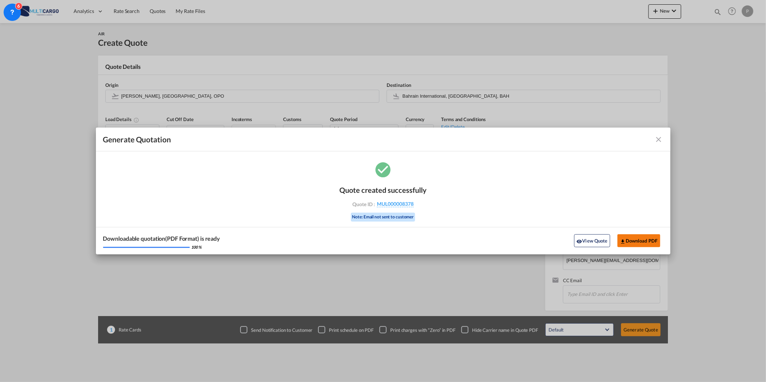
click at [636, 240] on button "Download PDF" at bounding box center [638, 240] width 43 height 13
click at [676, 6] on div "Generate Quotation Quote created successfully Quote ID : MUL000008378 Note: Ema…" at bounding box center [383, 191] width 766 height 382
click at [660, 149] on md-toolbar "Generate Quotation" at bounding box center [383, 140] width 574 height 24
click at [659, 144] on md-toolbar "Generate Quotation" at bounding box center [383, 140] width 574 height 24
click at [656, 136] on md-icon "icon-close fg-AAA8AD cursor m-0" at bounding box center [658, 139] width 9 height 9
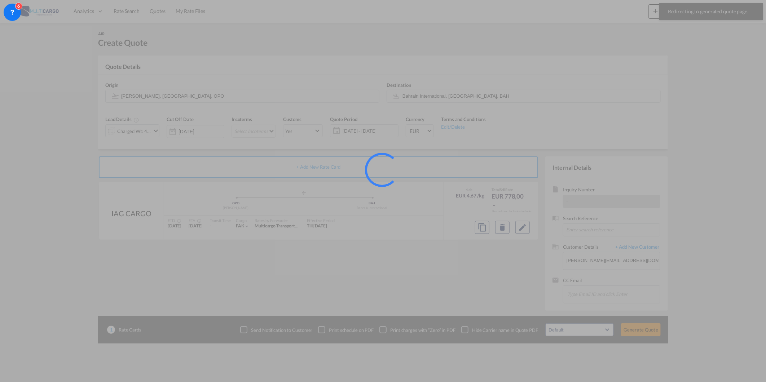
click at [660, 9] on div at bounding box center [383, 191] width 766 height 382
click at [651, 12] on div at bounding box center [383, 191] width 766 height 382
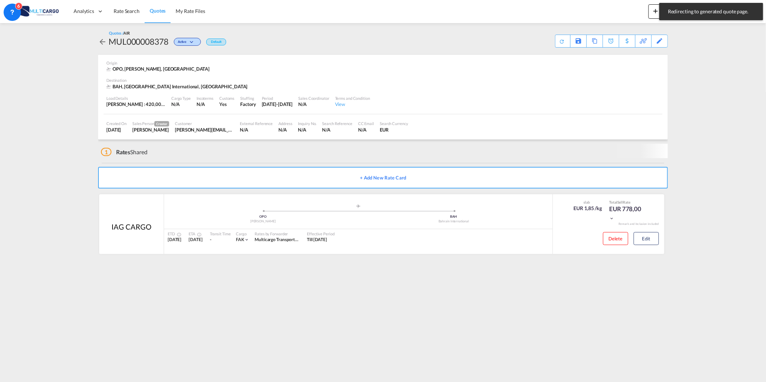
click at [651, 12] on md-icon "icon-plus 400-fg" at bounding box center [655, 10] width 9 height 9
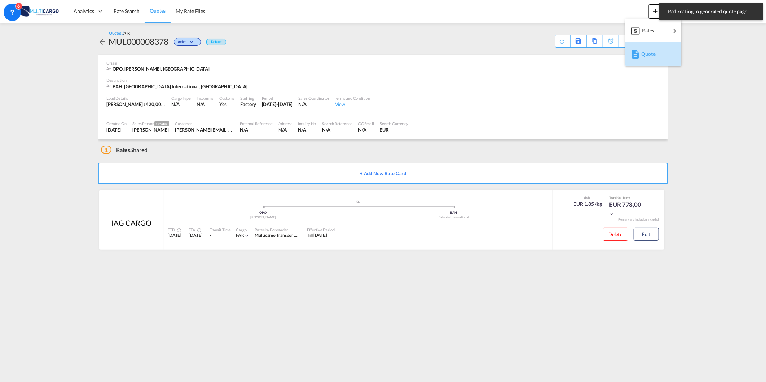
click at [642, 54] on span "Quote" at bounding box center [645, 54] width 8 height 14
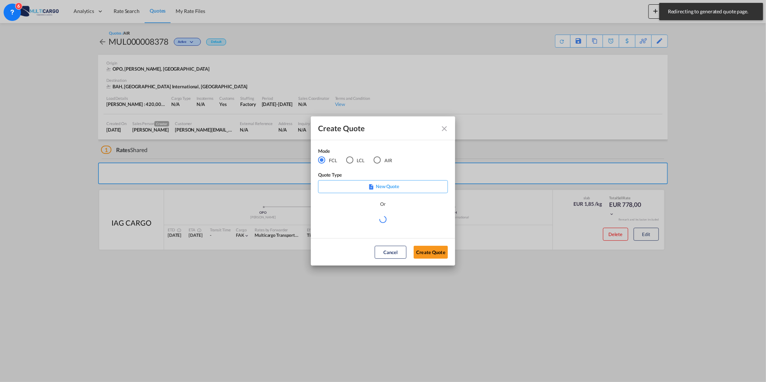
click at [372, 164] on div "Mode FCL LCL AIR" at bounding box center [359, 159] width 83 height 24
drag, startPoint x: 376, startPoint y: 159, endPoint x: 365, endPoint y: 217, distance: 58.6
click at [376, 159] on div "AIR" at bounding box center [376, 159] width 7 height 7
click at [351, 219] on div "Create QuoteModeFCL LCLAIR ..." at bounding box center [383, 219] width 130 height 9
click at [351, 224] on div "Create QuoteModeFCL LCLAIR ..." at bounding box center [383, 223] width 130 height 16
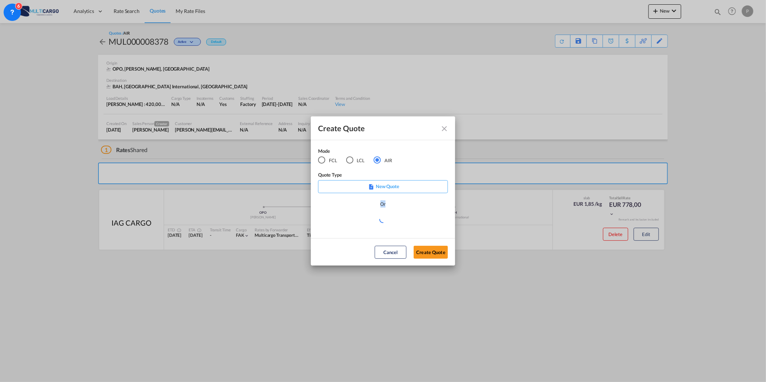
click at [351, 224] on div "Create QuoteModeFCL LCLAIR ..." at bounding box center [383, 223] width 130 height 16
click at [351, 224] on md-select "Select template 26/02/25 IMP_DAP_AIR_>500 Patricia Barroso | 26 Feb 2025 26/02/…" at bounding box center [383, 222] width 130 height 14
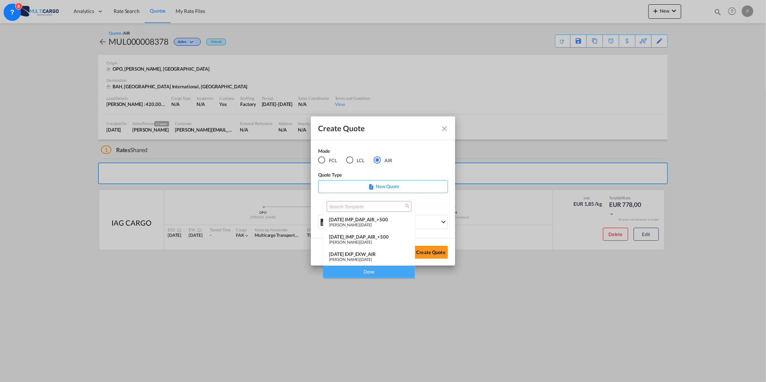
drag, startPoint x: 355, startPoint y: 254, endPoint x: 426, endPoint y: 262, distance: 70.7
click at [358, 254] on div "25/11/24 EXP_EXW_AIR" at bounding box center [369, 254] width 80 height 6
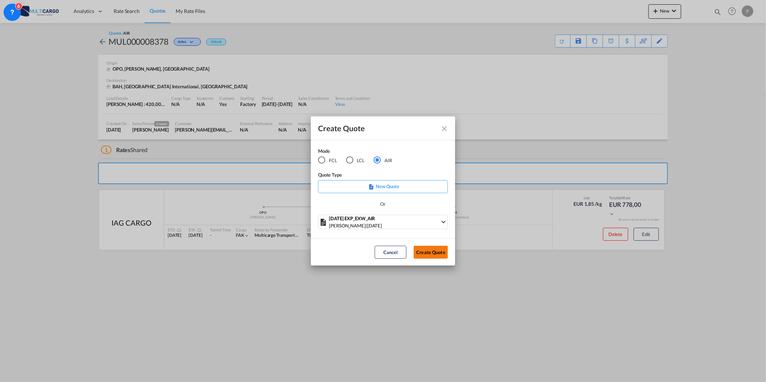
click at [436, 252] on button "Create Quote" at bounding box center [430, 252] width 34 height 13
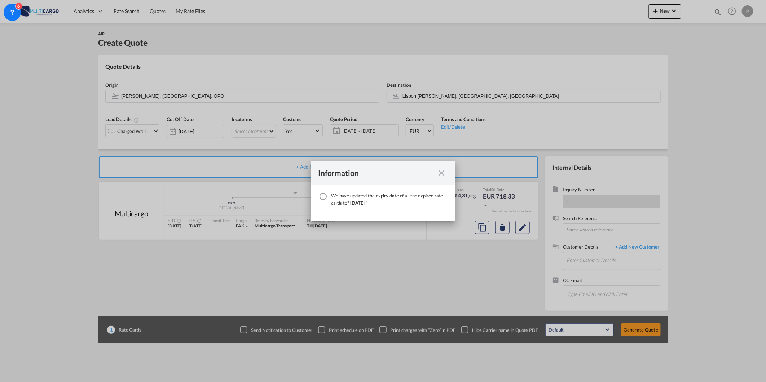
click at [435, 170] on div "We have ..." at bounding box center [441, 172] width 13 height 9
click at [440, 171] on md-icon "icon-close fg-AAA8AD cursor" at bounding box center [441, 173] width 9 height 9
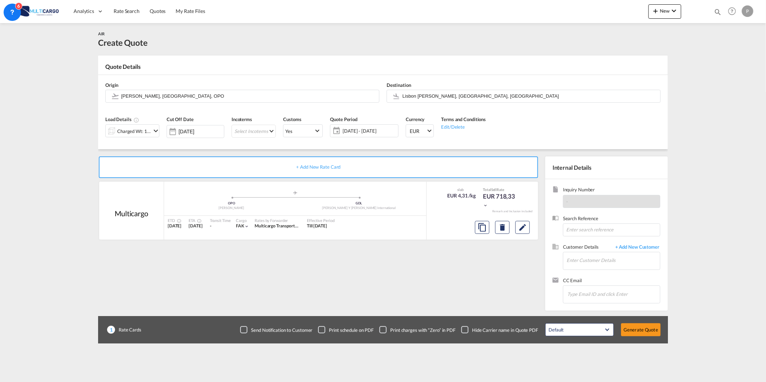
click at [422, 87] on div "Destination Lisbon Portela, Lisbon, LIS" at bounding box center [523, 92] width 281 height 29
click at [423, 95] on input "Lisbon Portela, Lisbon, LIS" at bounding box center [529, 96] width 254 height 13
click at [452, 112] on div "Dubai International Dubai , United Arab Emirates DXB" at bounding box center [455, 112] width 137 height 22
type input "Dubai International, Dubai, DXB"
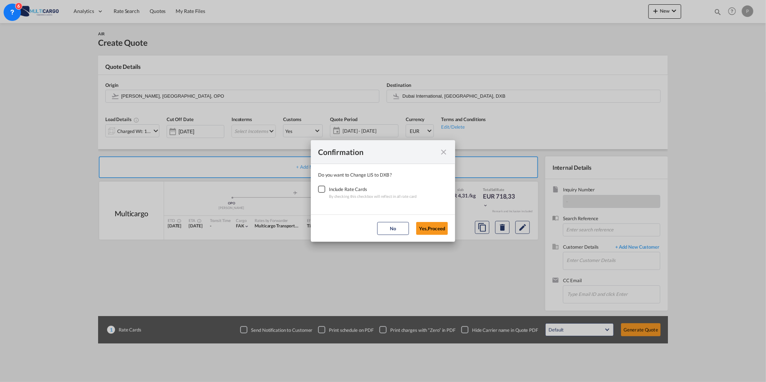
click at [314, 190] on md-dialog-content "Do you want to Change LIS to DXB ? Include Rate Cards By checking this checkbox…" at bounding box center [383, 189] width 144 height 50
click at [320, 187] on div "Checkbox No Ink" at bounding box center [321, 189] width 7 height 7
click at [422, 229] on button "Yes,Proceed" at bounding box center [432, 228] width 32 height 13
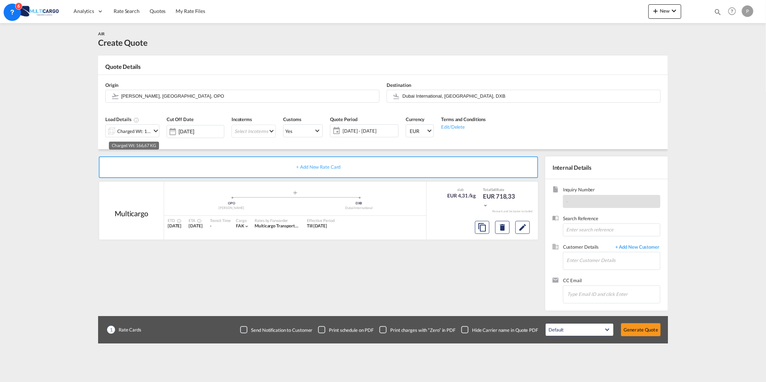
click at [143, 133] on div "Charged Wt: 166,67 KG" at bounding box center [134, 131] width 34 height 10
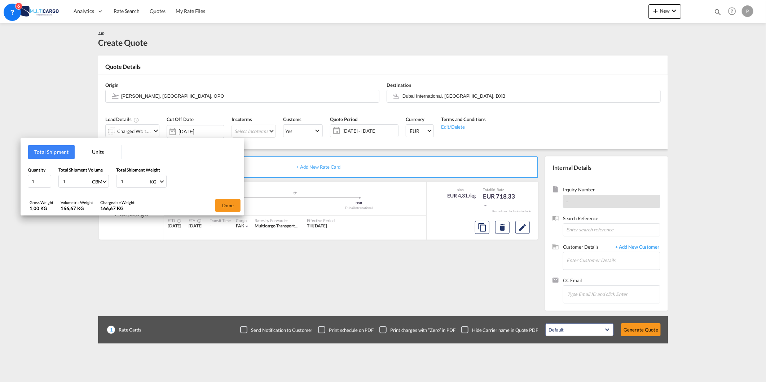
drag, startPoint x: 75, startPoint y: 182, endPoint x: 52, endPoint y: 182, distance: 22.7
click at [57, 181] on div "Quantity 1 Total Shipment Volume 1 CBM CBM CFT KG LB Total Shipment Weight 1 KG…" at bounding box center [132, 178] width 209 height 22
type input "2"
type input "2.1"
type input "2"
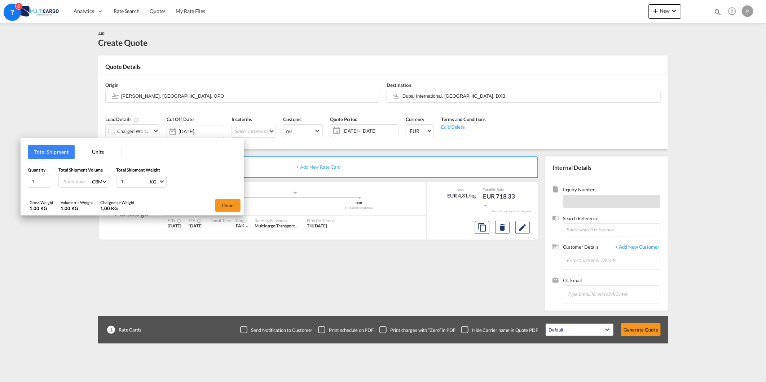
type input "0"
type input "0.58"
drag, startPoint x: 131, startPoint y: 178, endPoint x: 97, endPoint y: 185, distance: 34.6
click at [98, 185] on div "Quantity 1 Total Shipment Volume 0.58 CBM CBM CFT KG LB Total Shipment Weight 1…" at bounding box center [132, 178] width 209 height 22
type input "95"
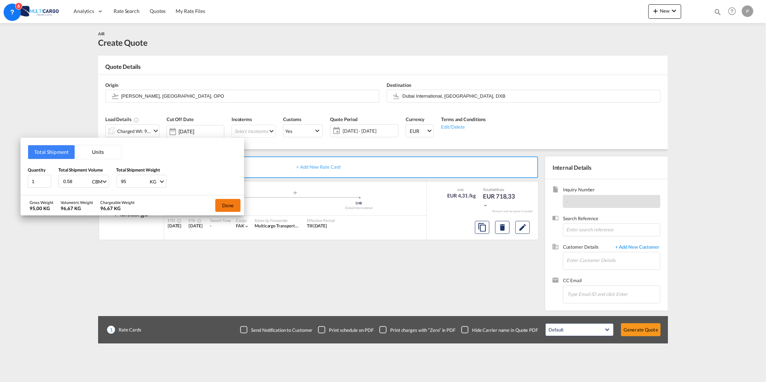
click at [222, 206] on button "Done" at bounding box center [227, 205] width 25 height 13
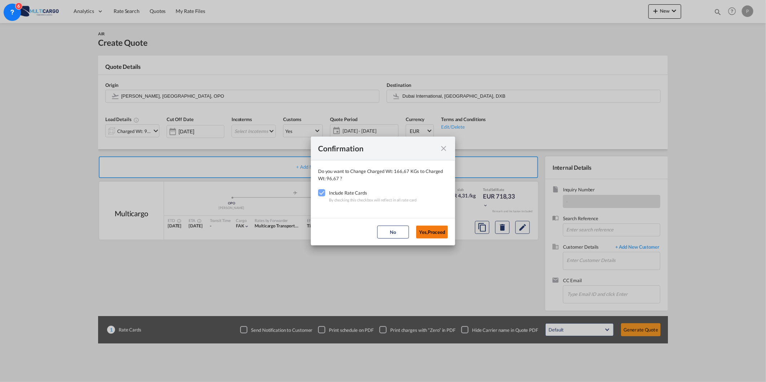
click at [439, 232] on button "Yes,Proceed" at bounding box center [432, 232] width 32 height 13
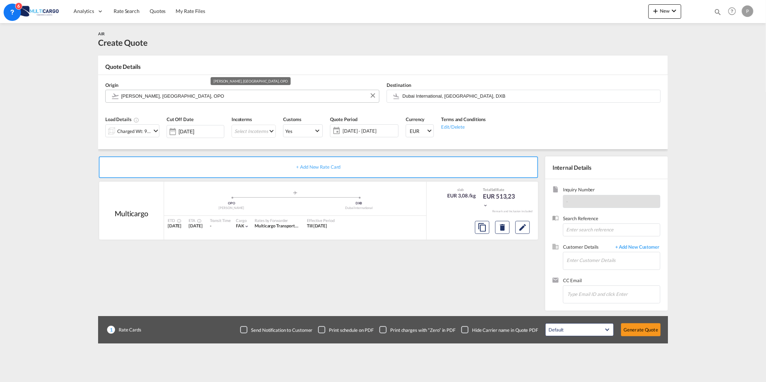
click at [263, 99] on input "Francisco de Sá Carneiro, Porto, OPO" at bounding box center [248, 96] width 254 height 13
click at [452, 95] on input "Dubai International, Dubai, DXB" at bounding box center [529, 96] width 254 height 13
click at [115, 126] on div at bounding box center [112, 131] width 12 height 14
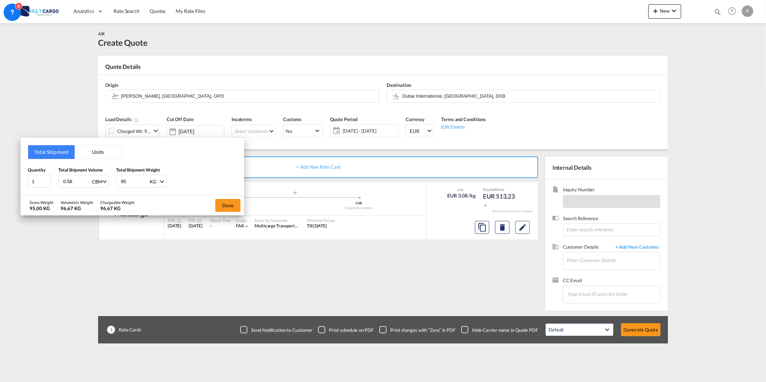
click at [242, 202] on div "Done" at bounding box center [228, 205] width 32 height 20
drag, startPoint x: 226, startPoint y: 201, endPoint x: 6, endPoint y: 239, distance: 223.8
click at [226, 202] on button "Done" at bounding box center [227, 205] width 25 height 13
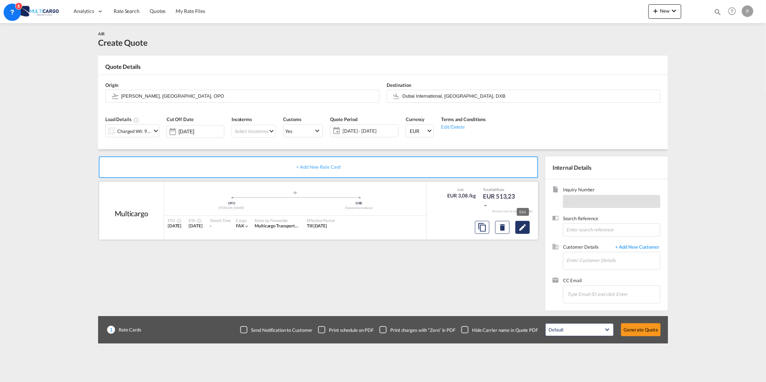
click at [520, 230] on md-icon "Edit" at bounding box center [522, 227] width 9 height 9
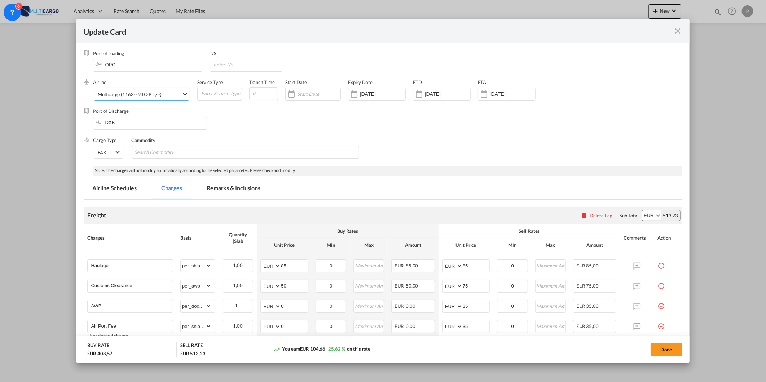
click at [163, 93] on span "Multicargo (1163--MTC-PT / -)" at bounding box center [140, 94] width 84 height 6
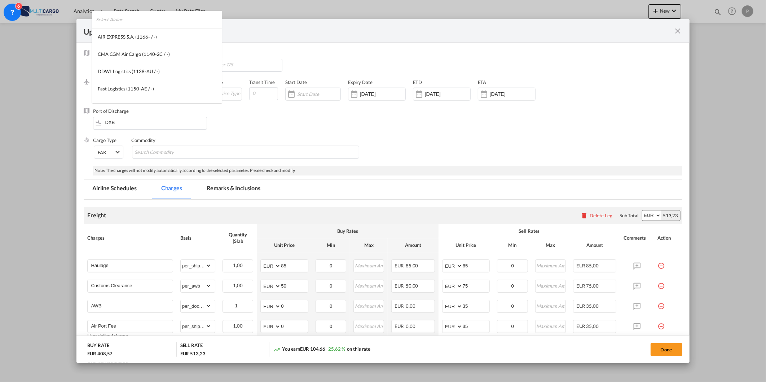
click at [203, 23] on input "search" at bounding box center [159, 19] width 126 height 17
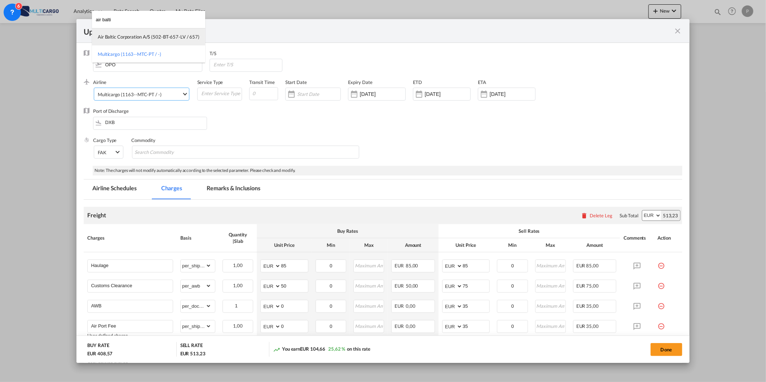
type input "air balti"
click at [143, 36] on div "Air Baltic Corporation A/S (502-BT-657-LV / 657)" at bounding box center [149, 37] width 102 height 6
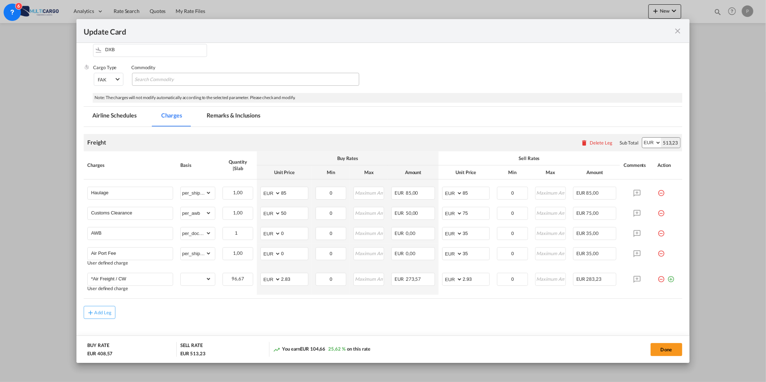
scroll to position [80, 0]
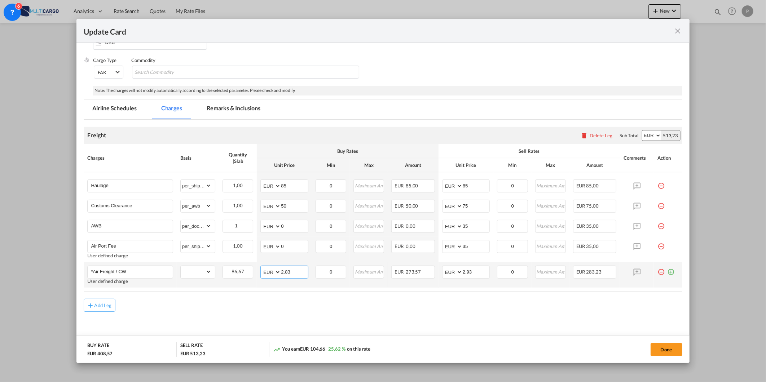
drag, startPoint x: 293, startPoint y: 271, endPoint x: 267, endPoint y: 272, distance: 26.7
click at [265, 271] on md-input-container "AED AFN ALL AMD ANG AOA ARS AUD AWG AZN BAM BBD BDT BGN BHD BIF BMD BND BOB BRL…" at bounding box center [284, 272] width 48 height 13
type input "2.12"
drag, startPoint x: 473, startPoint y: 272, endPoint x: 399, endPoint y: 272, distance: 74.2
click at [400, 272] on tr "*Air Freight / CW User defined charge Please Enter Already Exists gross_weight …" at bounding box center [383, 275] width 598 height 26
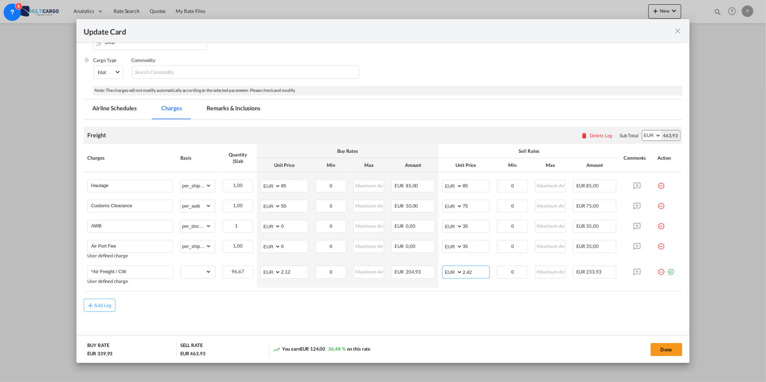
type input "2.42"
click at [396, 306] on div "Add Leg" at bounding box center [383, 305] width 598 height 13
drag, startPoint x: 413, startPoint y: 185, endPoint x: 386, endPoint y: 186, distance: 26.4
click at [380, 185] on tr "Haulage Please Enter Already Exists gross_weight volumetric_weight per_shipment…" at bounding box center [383, 184] width 598 height 24
type input "150"
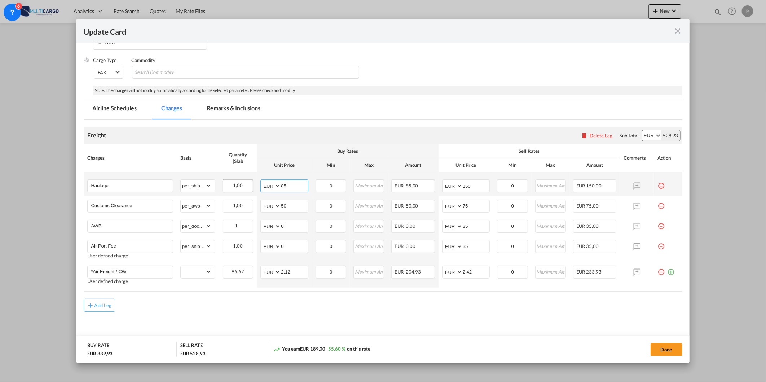
drag, startPoint x: 288, startPoint y: 187, endPoint x: 223, endPoint y: 186, distance: 64.2
click at [225, 186] on tr "Haulage Please Enter Already Exists gross_weight volumetric_weight per_shipment…" at bounding box center [383, 184] width 598 height 24
type input "100"
drag, startPoint x: 223, startPoint y: 107, endPoint x: 192, endPoint y: 150, distance: 53.1
click at [223, 107] on md-tab-item "Remarks & Inclusions" at bounding box center [233, 109] width 71 height 20
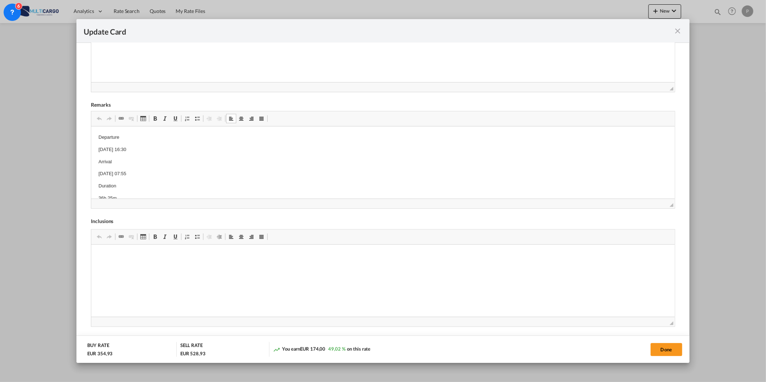
scroll to position [26, 0]
click at [656, 349] on button "Done" at bounding box center [666, 349] width 32 height 13
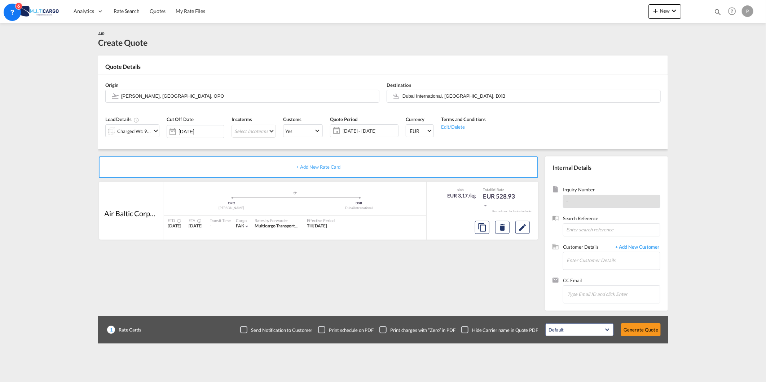
scroll to position [4, 0]
click at [613, 265] on input "Enter Customer Details" at bounding box center [612, 260] width 93 height 16
click at [595, 268] on input "Enter Customer Details" at bounding box center [612, 260] width 93 height 16
paste input "operations@aeisupplies.com"
type input "operations@aeisupplies.com"
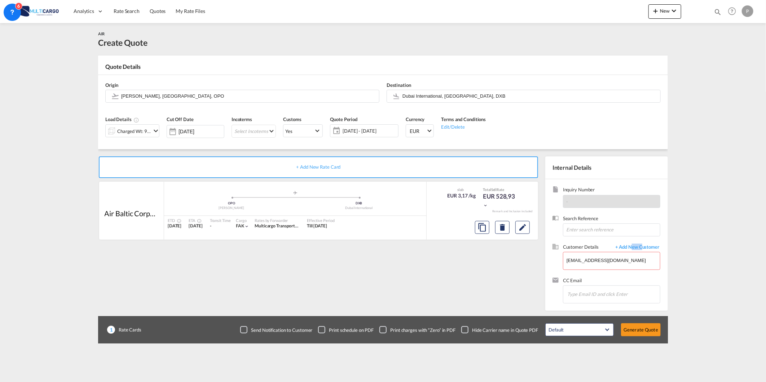
click at [631, 248] on span "+ Add New Customer" at bounding box center [635, 248] width 49 height 8
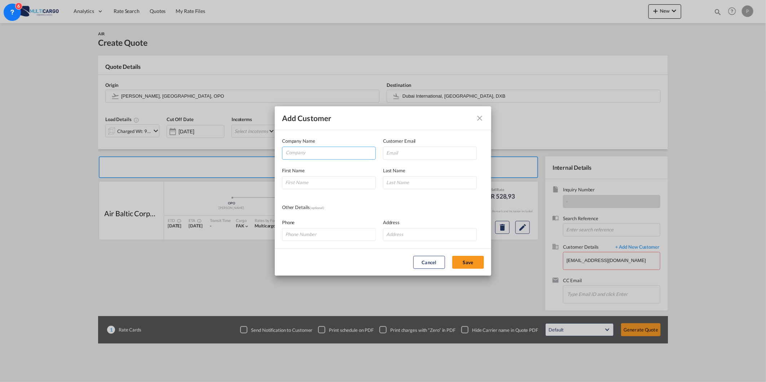
click at [355, 152] on input "Company" at bounding box center [330, 152] width 90 height 11
paste input "operations@aeisupplies.com"
type input "operations@aeisupplies.com"
click at [394, 152] on input "Add Customer Company ..." at bounding box center [430, 153] width 94 height 13
paste input "operations@aeisupplies.com"
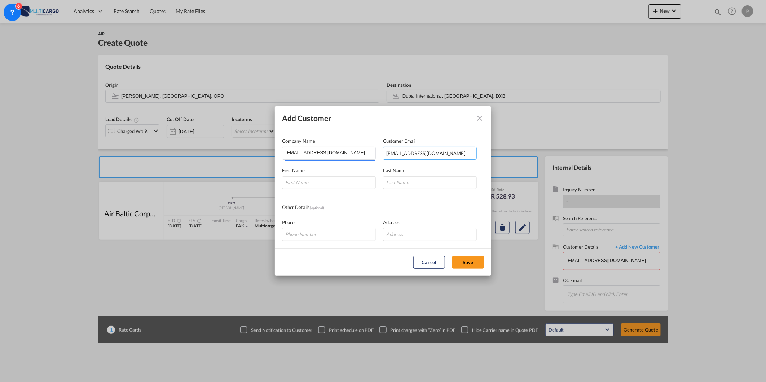
type input "operations@aeisupplies.com"
click at [341, 175] on div "First Name" at bounding box center [332, 178] width 101 height 22
click at [343, 180] on input "Add Customer Company ..." at bounding box center [329, 182] width 94 height 13
paste input "operations@aeisupplies.com"
type input "operations@aeisupplies.com"
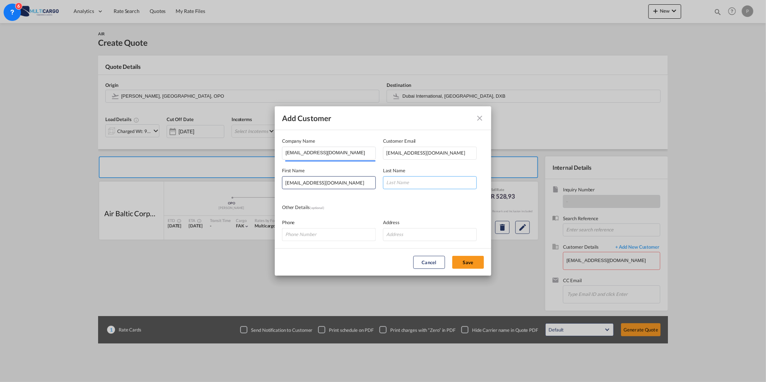
click at [398, 178] on input "Add Customer Company ..." at bounding box center [430, 182] width 94 height 13
paste input "operations@aeisupplies.com"
type input "operations@aeisupplies.com"
click at [467, 263] on button "Save" at bounding box center [468, 262] width 32 height 13
type input "operations@aeisupplies.com, operations@aeisupplies.com operations@aeisupplies.c…"
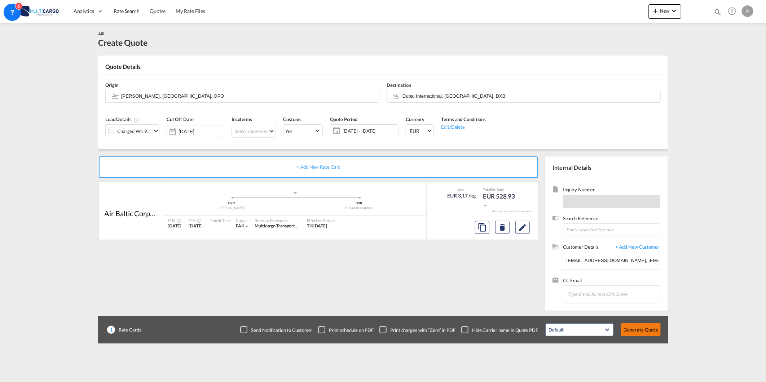
click at [645, 329] on button "Generate Quote" at bounding box center [641, 329] width 40 height 13
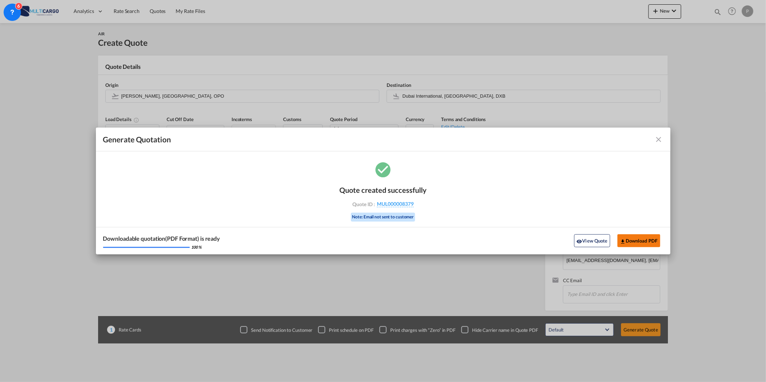
click at [630, 243] on button "Download PDF" at bounding box center [638, 240] width 43 height 13
click at [657, 141] on md-icon "icon-close fg-AAA8AD cursor m-0" at bounding box center [658, 139] width 9 height 9
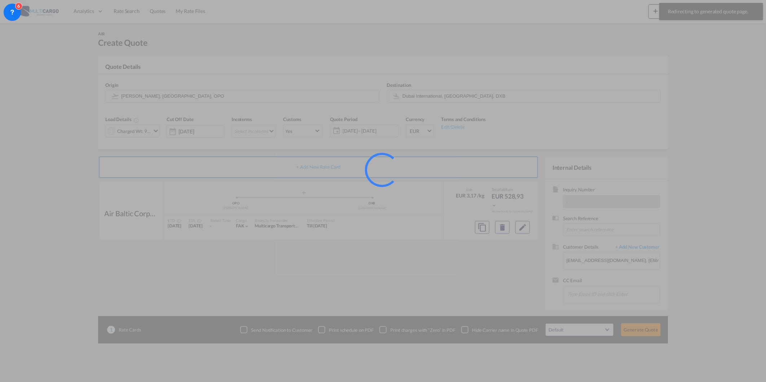
click at [659, 13] on div at bounding box center [383, 191] width 766 height 382
click at [651, 9] on div at bounding box center [383, 191] width 766 height 382
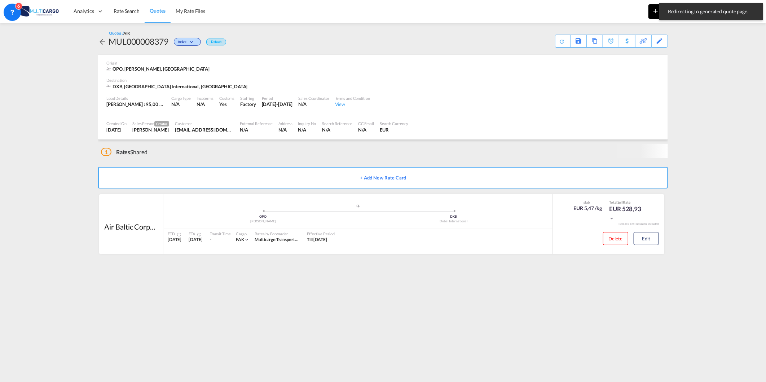
click at [651, 11] on md-icon "icon-plus 400-fg" at bounding box center [655, 10] width 9 height 9
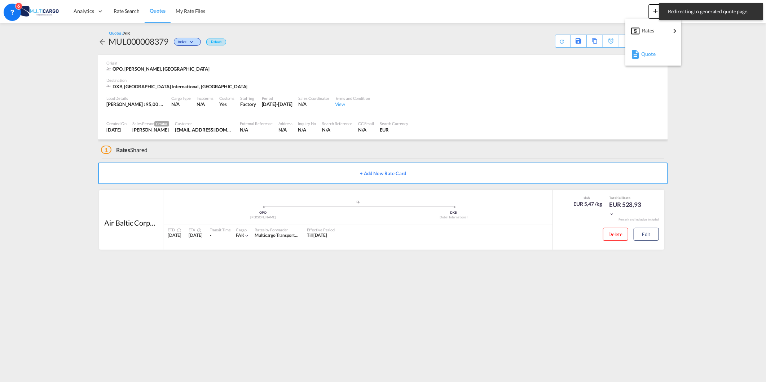
click at [643, 51] on span "Quote" at bounding box center [645, 54] width 8 height 14
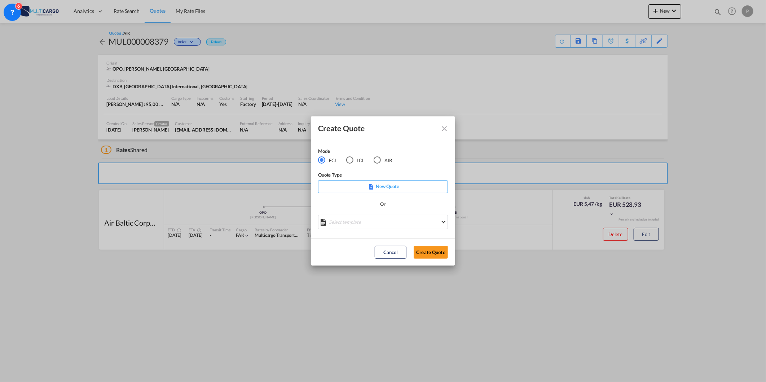
click at [387, 163] on md-radio-button "AIR" at bounding box center [382, 160] width 18 height 8
click at [353, 229] on div "Create QuoteModeFCL LCLAIR ..." at bounding box center [383, 223] width 130 height 16
click at [353, 226] on div "Create QuoteModeFCL LCLAIR ..." at bounding box center [383, 223] width 130 height 16
click at [358, 225] on md-select "Select template 26/02/25 IMP_DAP_AIR_>500 Patricia Barroso | 26 Feb 2025 26/02/…" at bounding box center [383, 222] width 130 height 14
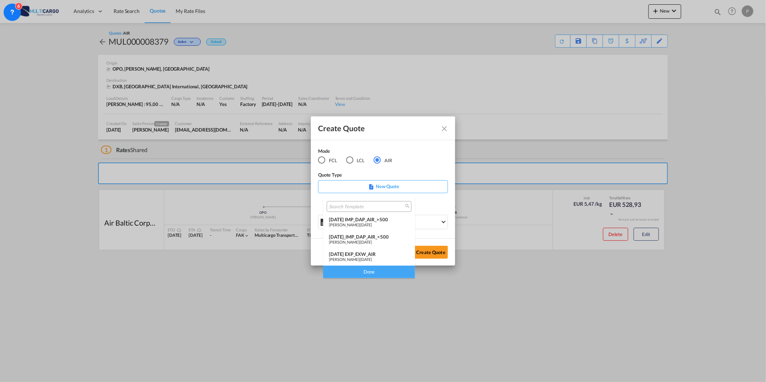
drag, startPoint x: 362, startPoint y: 252, endPoint x: 395, endPoint y: 254, distance: 32.9
click at [362, 251] on div "25/11/24 EXP_EXW_AIR" at bounding box center [369, 254] width 80 height 6
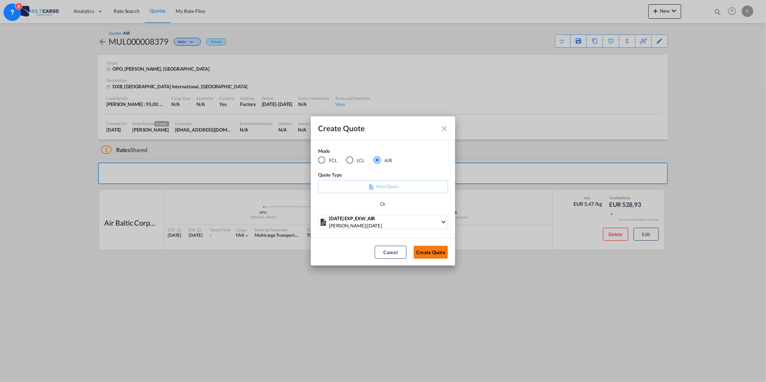
click at [427, 249] on button "Create Quote" at bounding box center [430, 252] width 34 height 13
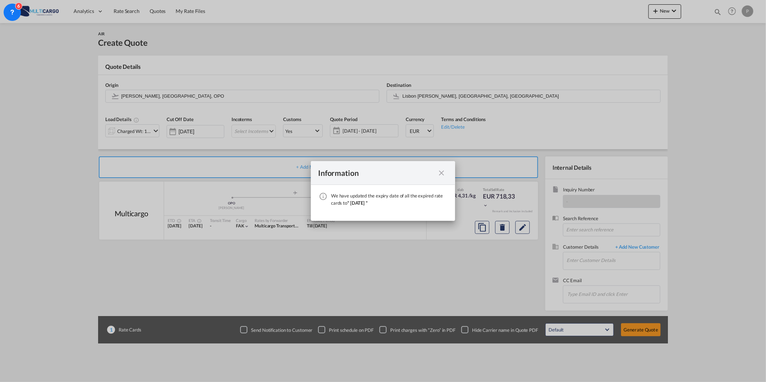
click at [442, 172] on md-icon "icon-close fg-AAA8AD cursor" at bounding box center [441, 173] width 9 height 9
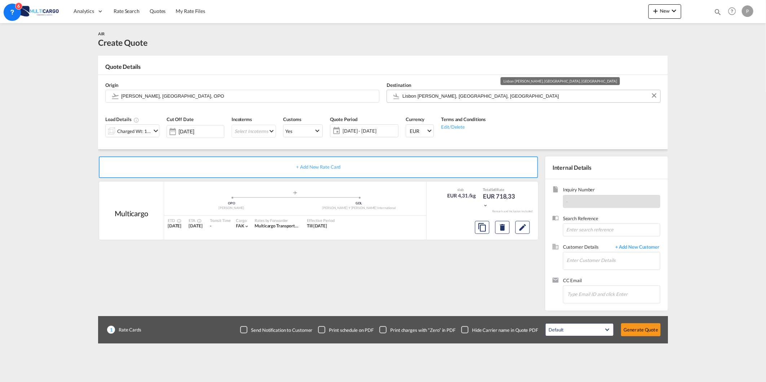
click at [441, 96] on input "Lisbon Portela, Lisbon, LIS" at bounding box center [529, 96] width 254 height 13
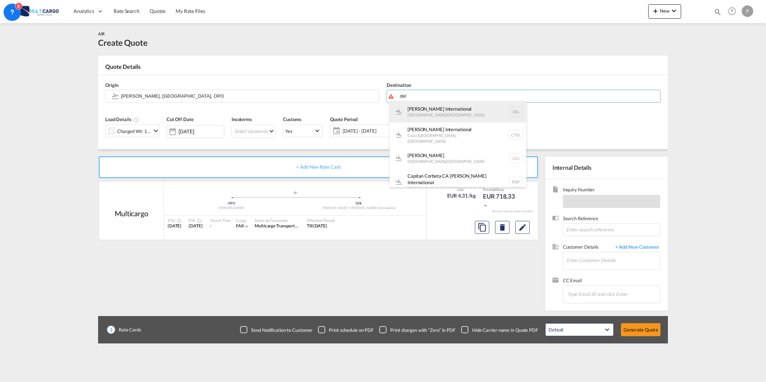
click at [437, 110] on div "Indira Gandhi International New Delhi , India DEL" at bounding box center [457, 112] width 137 height 22
type input "Indira Gandhi International, New Delhi, DEL"
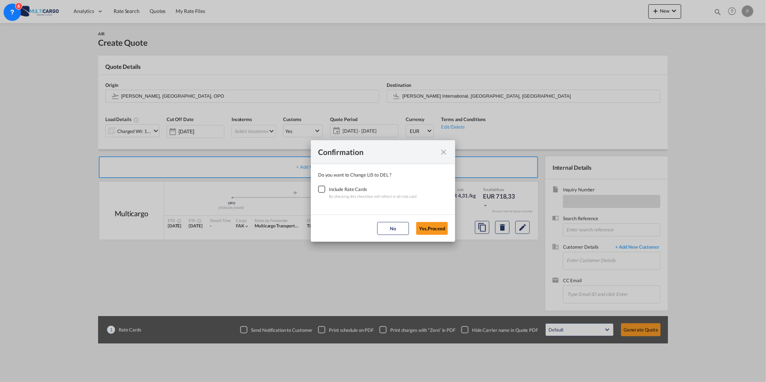
click at [323, 193] on div "Checkbox No Ink" at bounding box center [321, 189] width 7 height 7
click at [435, 229] on button "Yes,Proceed" at bounding box center [432, 228] width 32 height 13
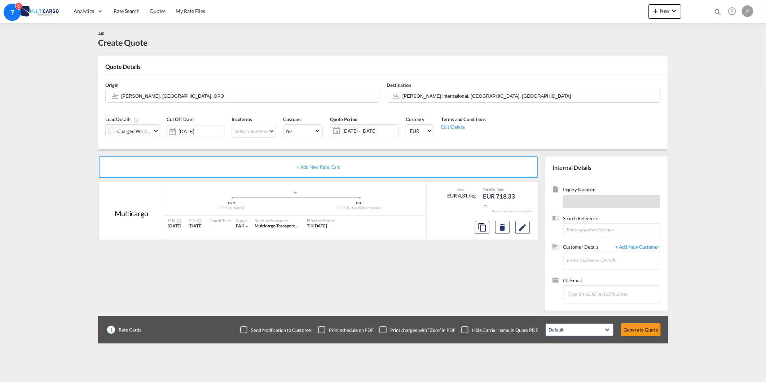
click at [136, 132] on div "Charged Wt: 166,67 KG" at bounding box center [134, 131] width 34 height 10
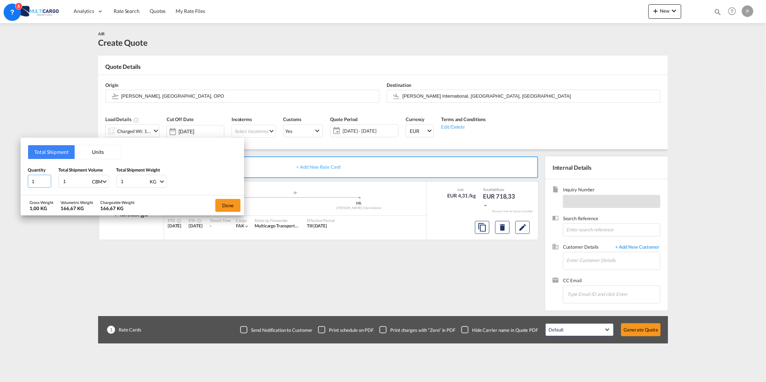
drag, startPoint x: 37, startPoint y: 182, endPoint x: 17, endPoint y: 182, distance: 19.5
click at [21, 182] on div "Total Shipment Units Quantity 1 Total Shipment Volume 1 CBM CBM CFT KG LB Total…" at bounding box center [132, 167] width 223 height 58
type input "5"
type input "9"
type input "1500"
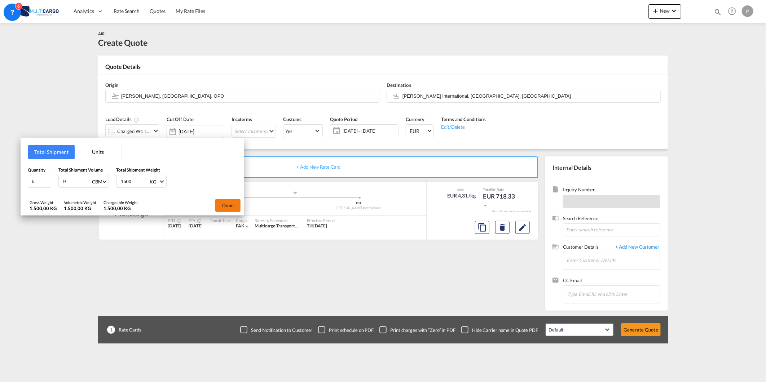
click at [226, 206] on button "Done" at bounding box center [227, 205] width 25 height 13
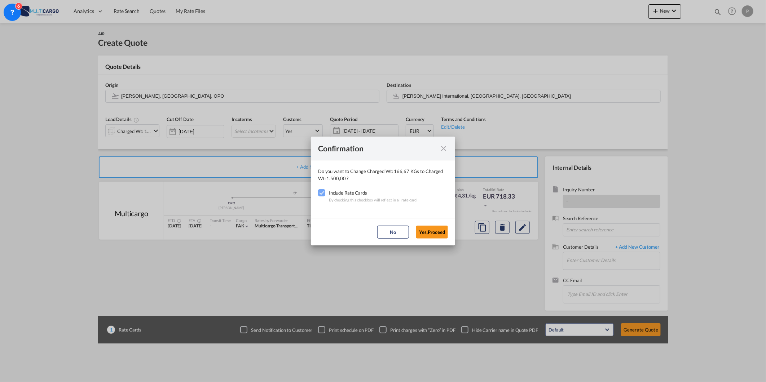
drag, startPoint x: 435, startPoint y: 228, endPoint x: 447, endPoint y: 229, distance: 12.7
click at [434, 228] on button "Yes,Proceed" at bounding box center [432, 232] width 32 height 13
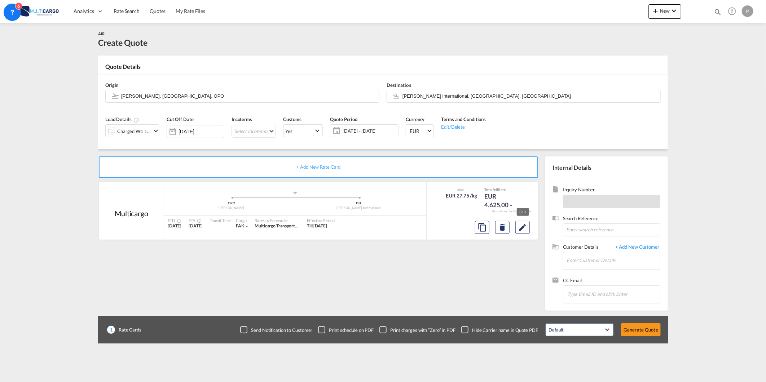
click at [520, 225] on md-icon "Edit" at bounding box center [522, 227] width 9 height 9
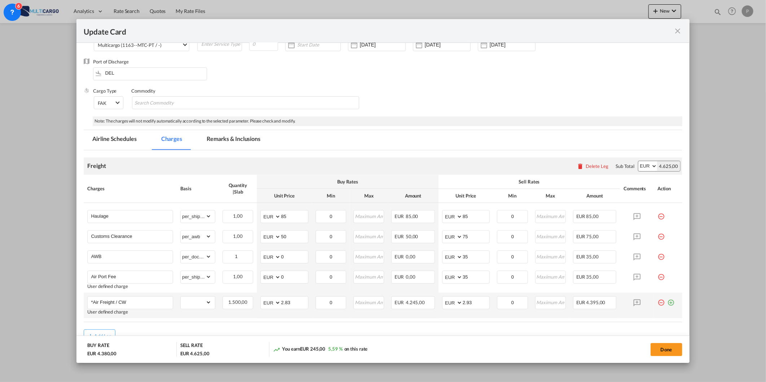
scroll to position [88, 0]
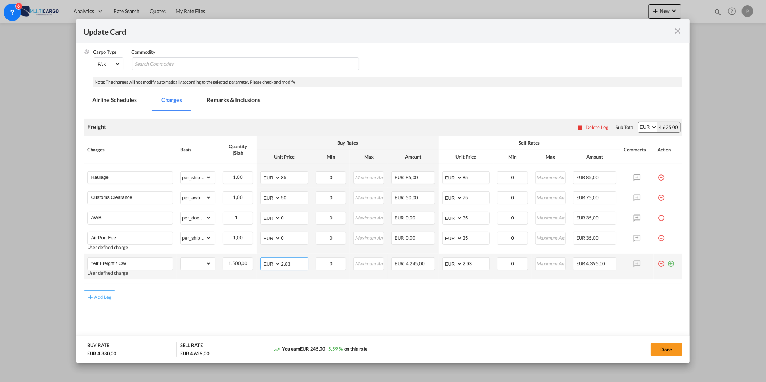
drag, startPoint x: 293, startPoint y: 268, endPoint x: 234, endPoint y: 270, distance: 58.8
click at [248, 268] on tr "*Air Freight / CW User defined charge Please Enter Already Exists gross_weight …" at bounding box center [383, 267] width 598 height 26
type input "1.1"
drag, startPoint x: 474, startPoint y: 263, endPoint x: 402, endPoint y: 272, distance: 72.2
click at [402, 272] on tr "*Air Freight / CW User defined charge Please Enter Already Exists gross_weight …" at bounding box center [383, 267] width 598 height 26
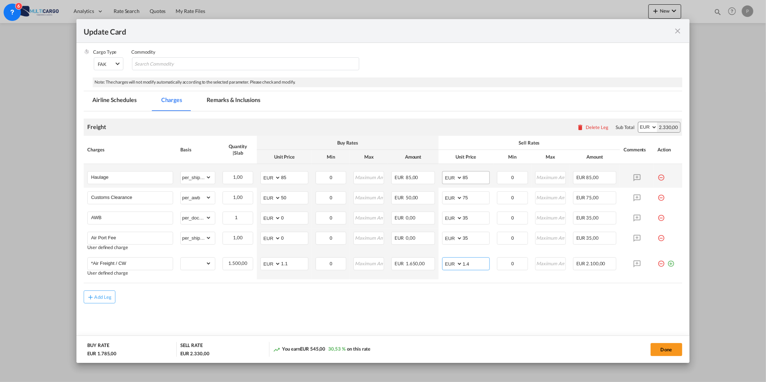
type input "1.4"
drag, startPoint x: 467, startPoint y: 174, endPoint x: 354, endPoint y: 196, distance: 115.4
click at [391, 191] on tbody "Haulage Please Enter Already Exists gross_weight volumetric_weight per_shipment…" at bounding box center [383, 221] width 598 height 115
type input "150"
drag, startPoint x: 475, startPoint y: 260, endPoint x: 464, endPoint y: 261, distance: 11.3
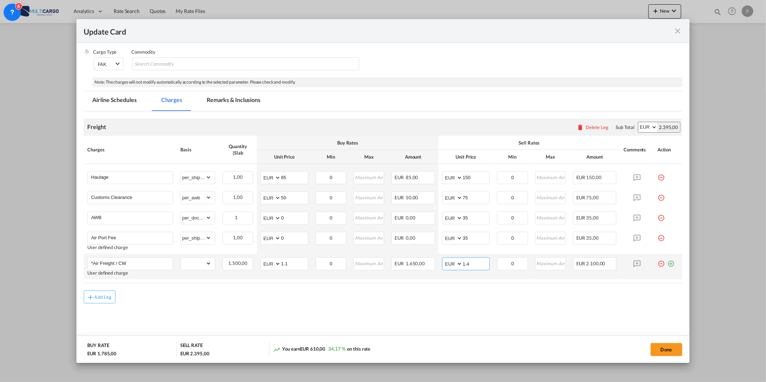
click at [464, 261] on input "1.4" at bounding box center [475, 263] width 27 height 11
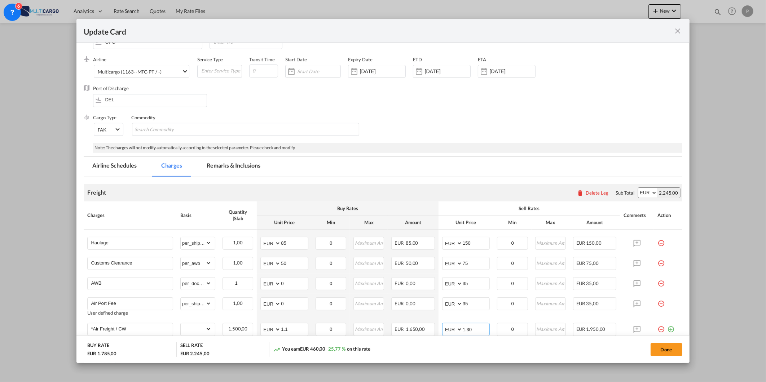
scroll to position [0, 0]
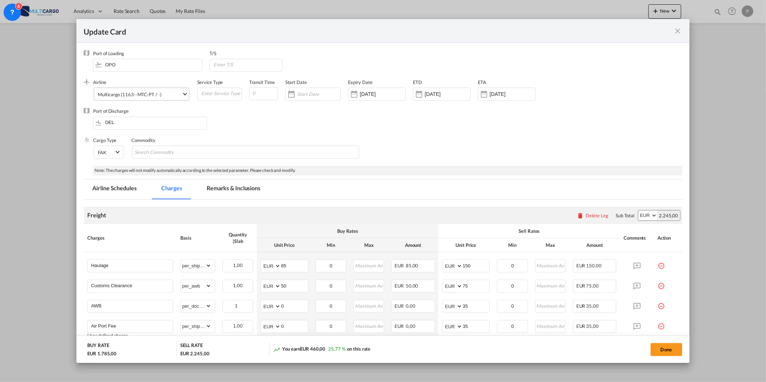
type input "1.30"
click at [152, 93] on div "Multicargo (1163--MTC-PT / -)" at bounding box center [129, 95] width 63 height 6
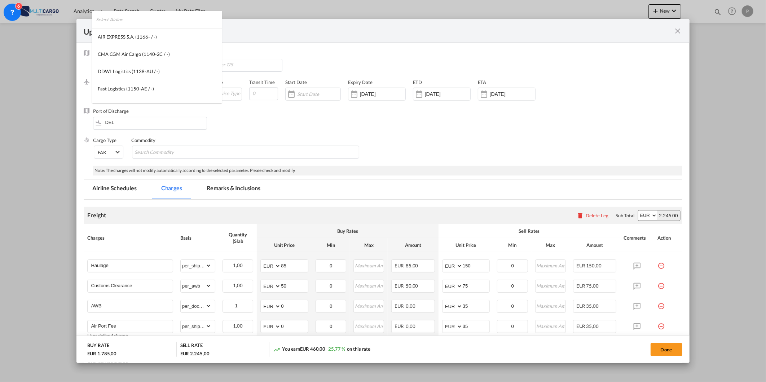
click at [205, 19] on input "search" at bounding box center [159, 19] width 126 height 17
type input "emirate"
click at [124, 48] on md-option "Emirates SkyCargo (1168-EK / -)" at bounding box center [142, 53] width 101 height 17
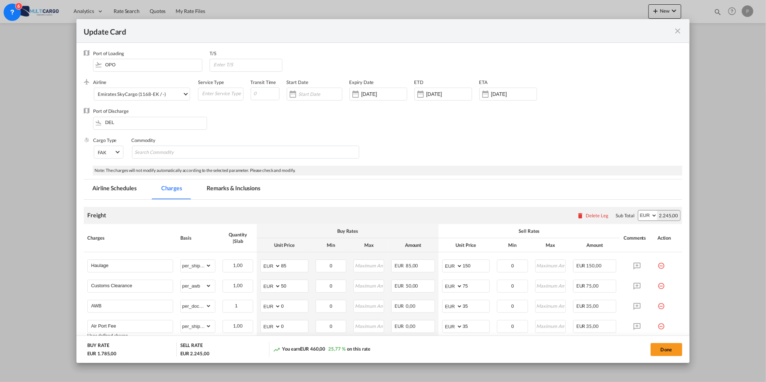
click at [230, 190] on md-tab-item "Remarks & Inclusions" at bounding box center [233, 189] width 71 height 20
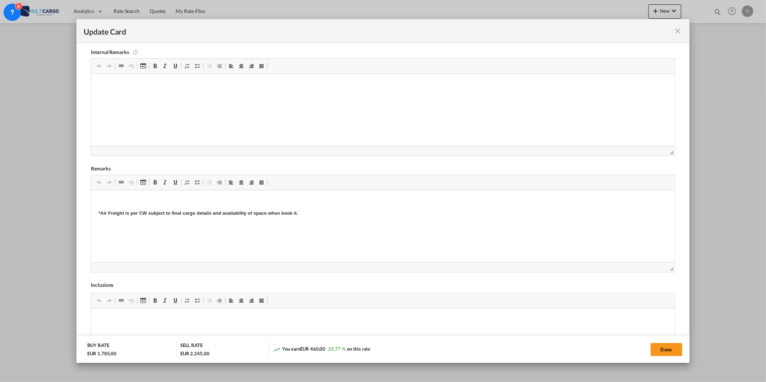
scroll to position [26, 0]
click at [666, 352] on button "Done" at bounding box center [666, 349] width 32 height 13
type input "1.3"
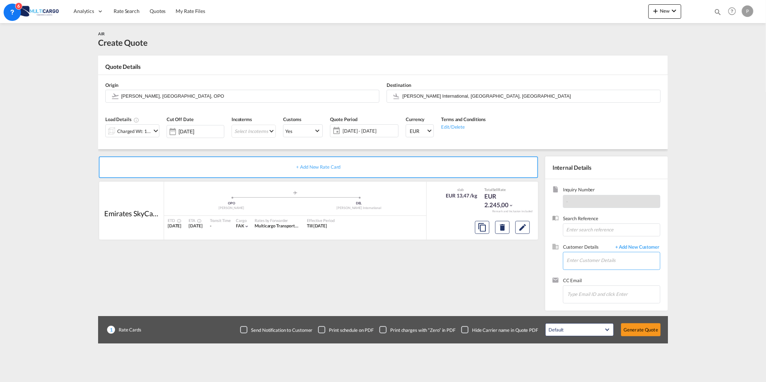
drag, startPoint x: 567, startPoint y: 257, endPoint x: 578, endPoint y: 264, distance: 12.6
click at [568, 257] on input "Enter Customer Details" at bounding box center [612, 260] width 93 height 16
paste input "care@dfsolutions.co.in"
click at [626, 275] on div "care@dfsolutions.co.in care@dfsolutions.co.in care@dfsolutions.co.in" at bounding box center [634, 272] width 137 height 19
type input "care@dfsolutions.co.in, care@dfsolutions.co.in care@dfsolutions.co.in, care@dfs…"
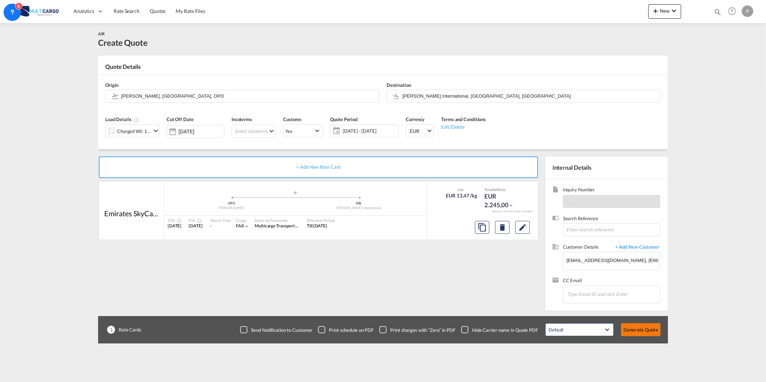
click at [645, 327] on button "Generate Quote" at bounding box center [641, 329] width 40 height 13
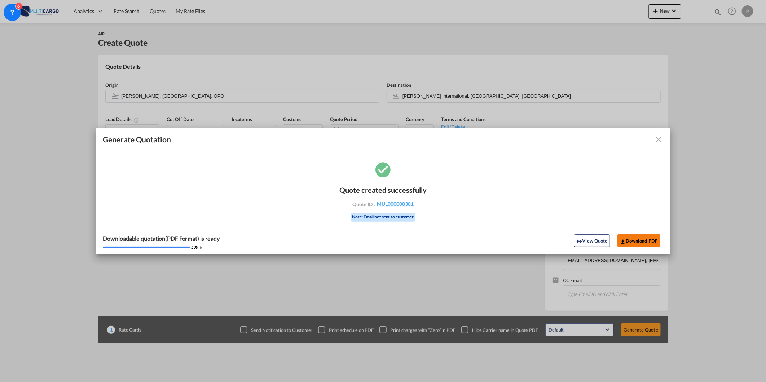
click at [633, 239] on button "Download PDF" at bounding box center [638, 240] width 43 height 13
click at [655, 138] on md-icon "icon-close fg-AAA8AD cursor m-0" at bounding box center [658, 139] width 9 height 9
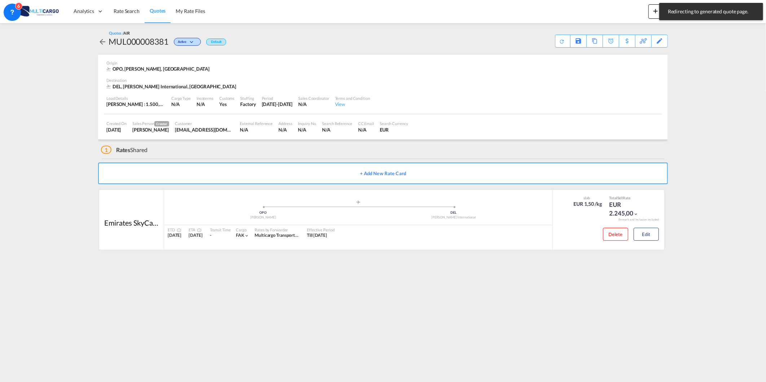
click at [156, 13] on span "Quotes" at bounding box center [158, 11] width 16 height 6
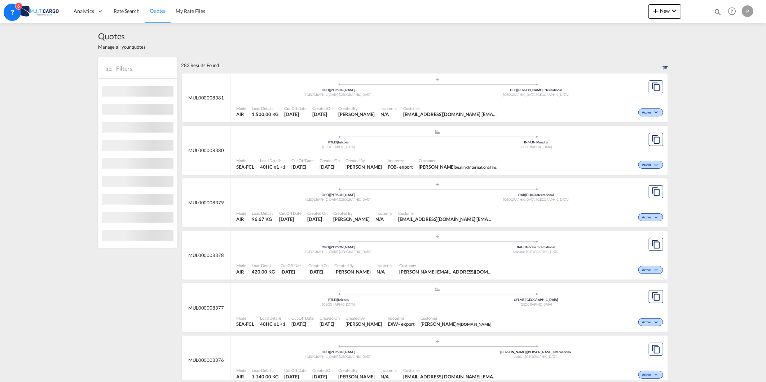
click at [732, 13] on md-icon "Help" at bounding box center [732, 11] width 12 height 12
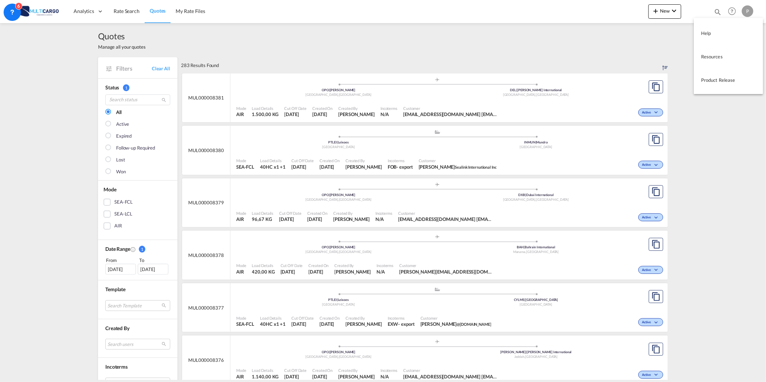
click at [714, 9] on md-backdrop at bounding box center [383, 191] width 766 height 382
click at [714, 9] on md-icon "icon-magnify" at bounding box center [717, 12] width 8 height 8
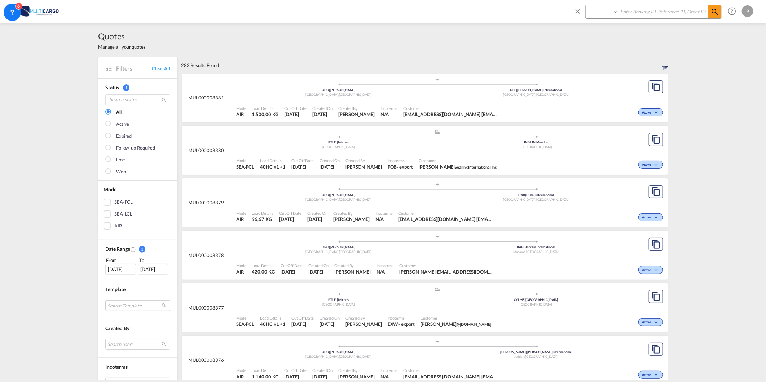
click at [606, 16] on select "Quotes" at bounding box center [602, 11] width 34 height 13
select select "Quotes"
click at [585, 5] on select "Quotes" at bounding box center [602, 11] width 34 height 13
click at [617, 16] on select "Quotes" at bounding box center [602, 11] width 34 height 13
click at [622, 10] on input at bounding box center [663, 11] width 90 height 13
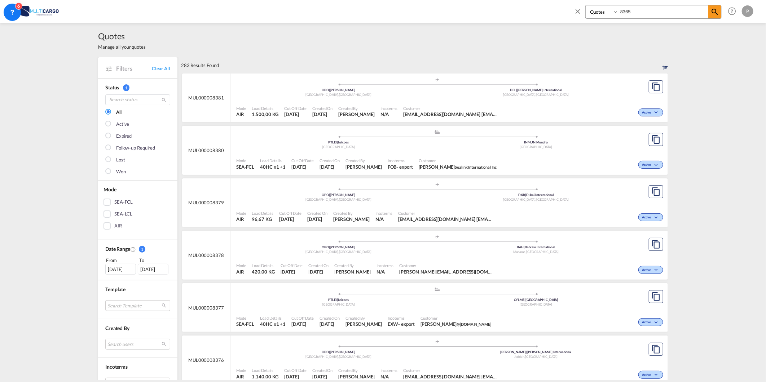
type input "8365"
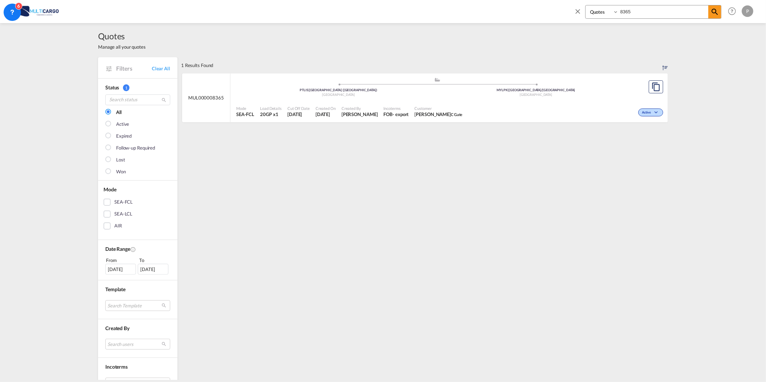
click at [226, 96] on div "MUL000008365" at bounding box center [206, 98] width 48 height 49
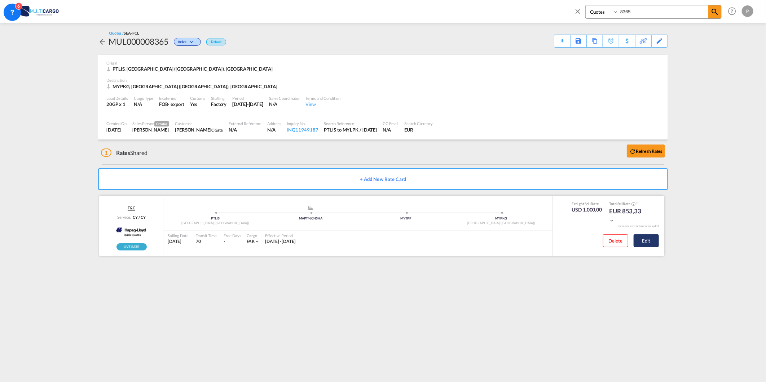
click at [658, 236] on button "Edit" at bounding box center [645, 240] width 25 height 13
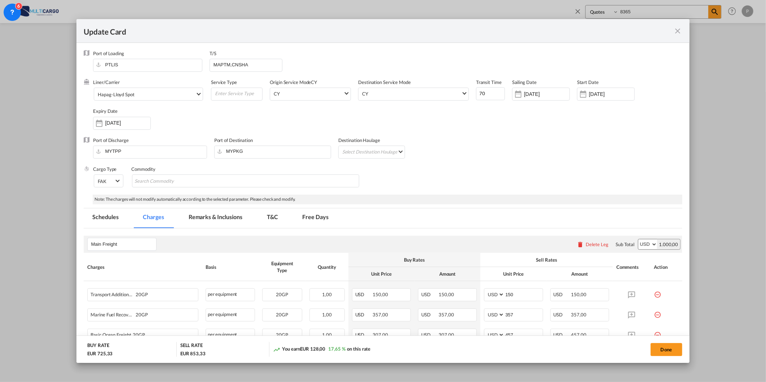
click at [679, 33] on md-icon "icon-close fg-AAA8AD m-0 pointer" at bounding box center [677, 31] width 9 height 9
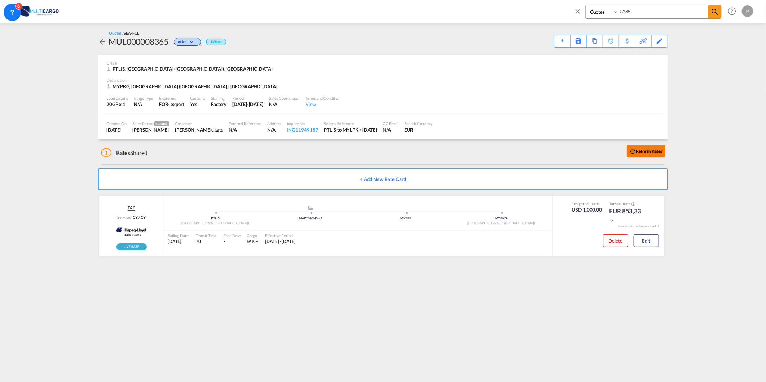
click at [637, 151] on b "Refresh Rates" at bounding box center [648, 150] width 27 height 5
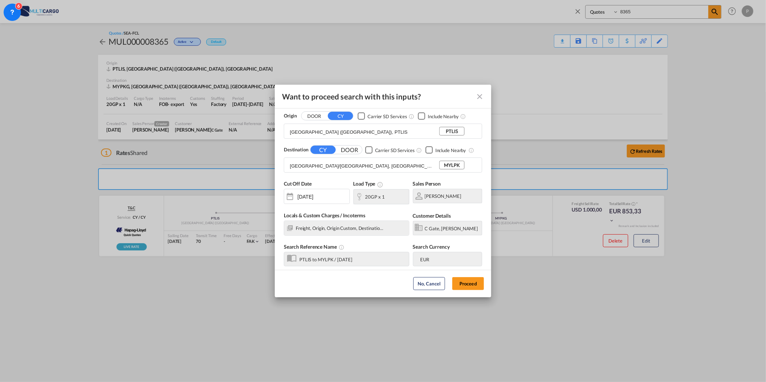
drag, startPoint x: 482, startPoint y: 96, endPoint x: 488, endPoint y: 93, distance: 6.3
click at [482, 95] on md-icon "Close dialog" at bounding box center [479, 96] width 9 height 9
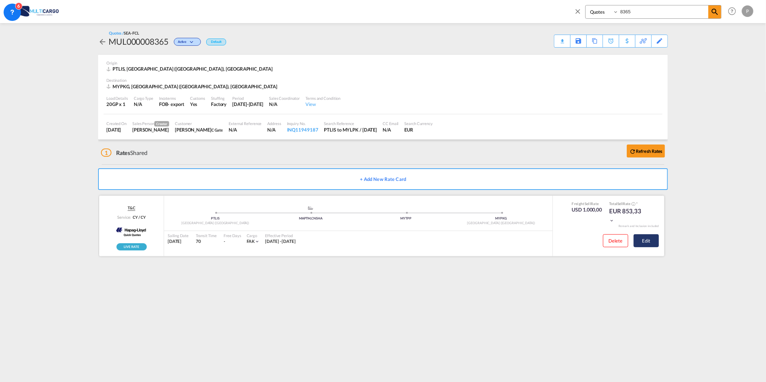
click at [642, 239] on button "Edit" at bounding box center [645, 240] width 25 height 13
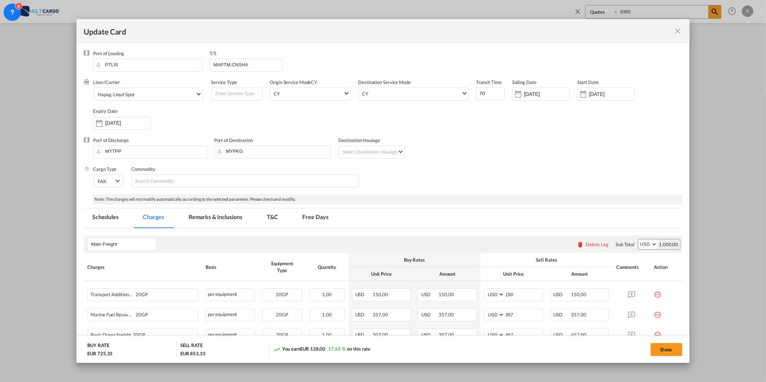
click at [657, 243] on div "1.000,00" at bounding box center [668, 244] width 23 height 10
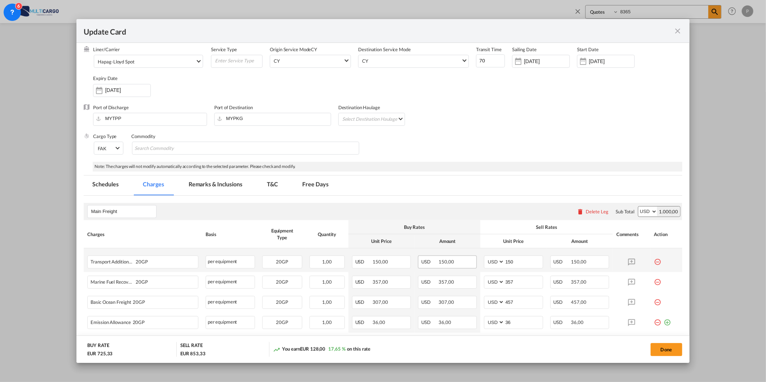
scroll to position [87, 0]
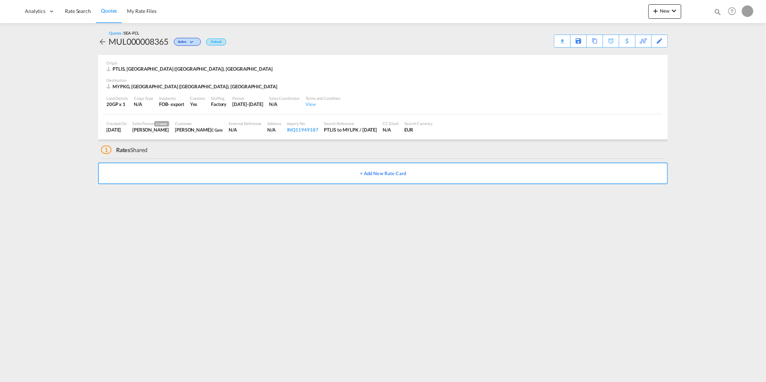
drag, startPoint x: 77, startPoint y: 16, endPoint x: 96, endPoint y: 1, distance: 23.3
click at [77, 16] on link "Rate Search" at bounding box center [78, 11] width 36 height 23
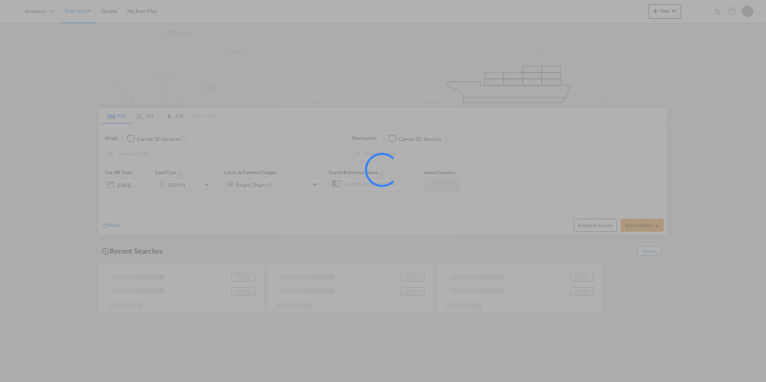
type input "Leixoes, PTLEI"
type input "Limassol, CYLMS"
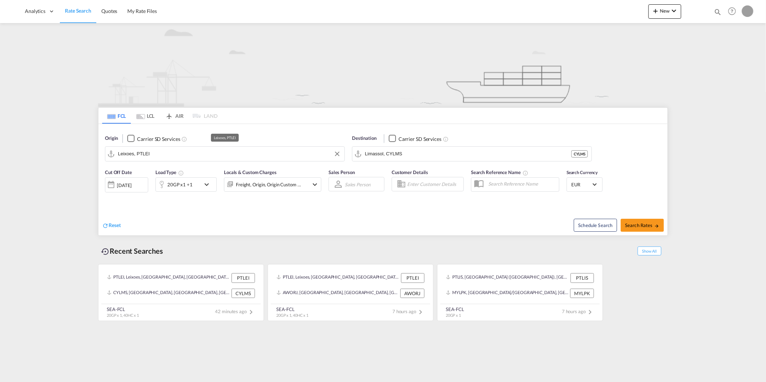
click at [165, 150] on input "Leixoes, PTLEI" at bounding box center [229, 153] width 223 height 11
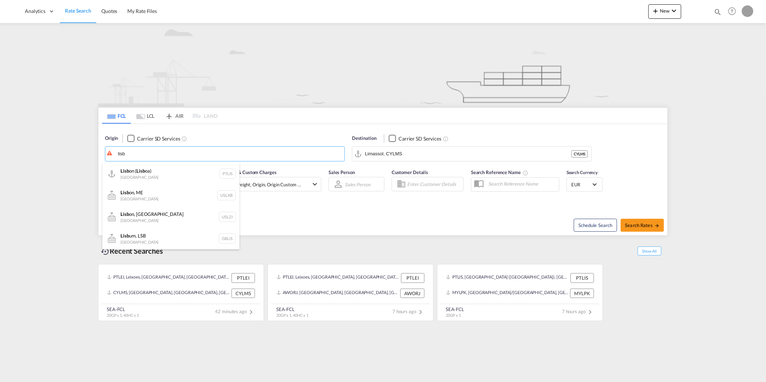
drag, startPoint x: 156, startPoint y: 172, endPoint x: 287, endPoint y: 170, distance: 131.6
click at [161, 172] on div "Lisb on ( Lisb oa) Portugal PTLIS" at bounding box center [170, 174] width 137 height 22
type input "[GEOGRAPHIC_DATA] ([GEOGRAPHIC_DATA]), PTLIS"
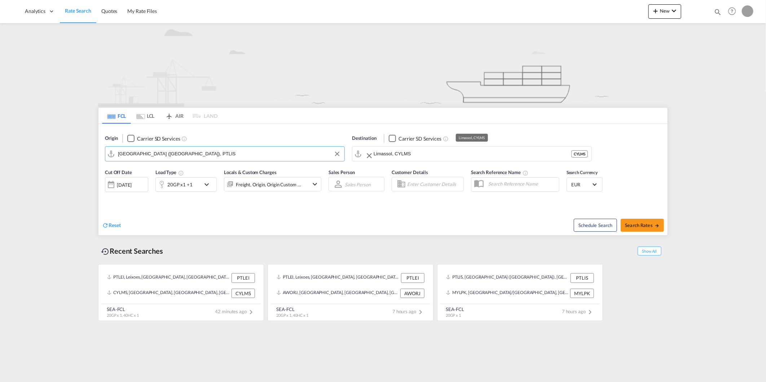
click at [409, 156] on input "Limassol, CYLMS" at bounding box center [472, 153] width 198 height 11
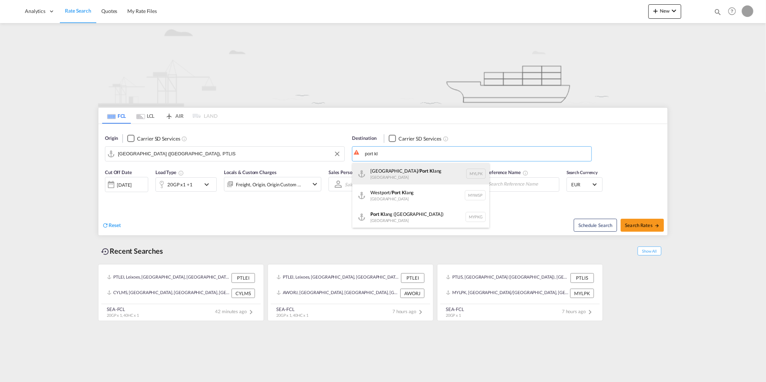
click at [410, 168] on div "[GEOGRAPHIC_DATA]/ [GEOGRAPHIC_DATA][PERSON_NAME] [GEOGRAPHIC_DATA] MYLPK" at bounding box center [420, 174] width 137 height 22
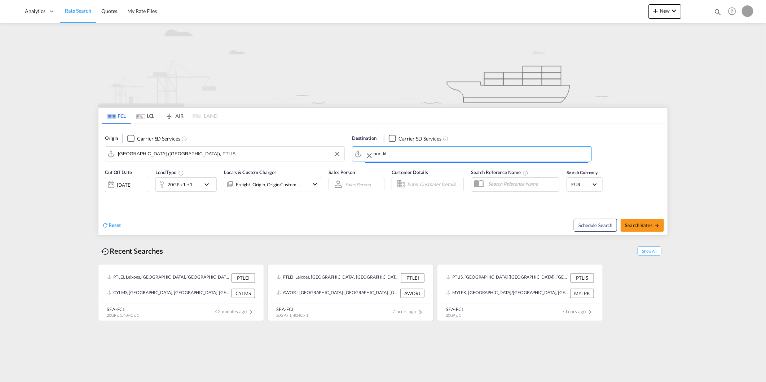
type input "[GEOGRAPHIC_DATA]/[GEOGRAPHIC_DATA], [GEOGRAPHIC_DATA]"
click at [180, 181] on div "20GP x1 +1" at bounding box center [179, 184] width 25 height 10
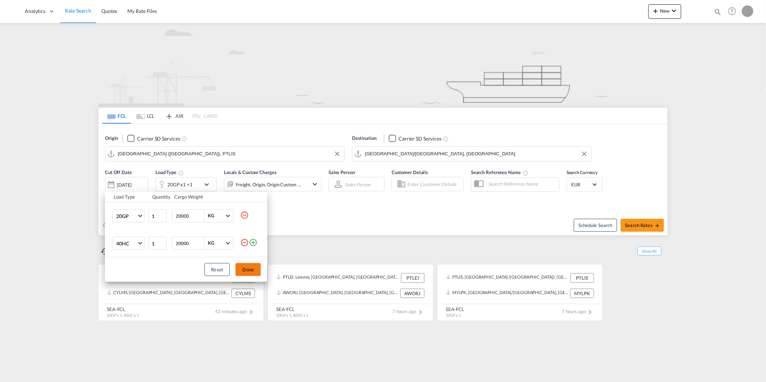
click at [258, 270] on button "Done" at bounding box center [247, 269] width 25 height 13
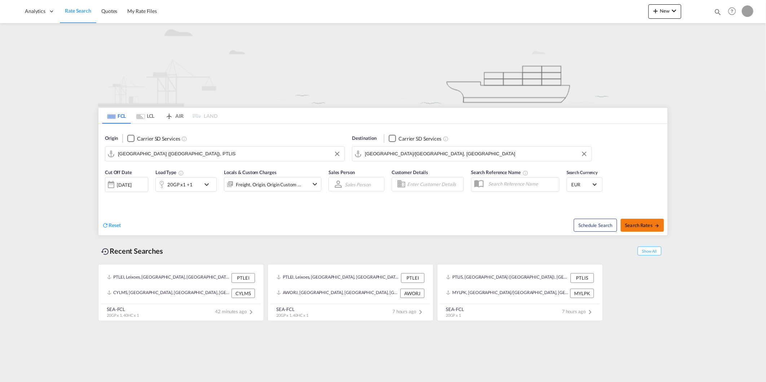
click at [633, 224] on span "Search Rates" at bounding box center [642, 225] width 35 height 6
type input "PTLIS to MYLPK / [DATE]"
